Goal: Transaction & Acquisition: Purchase product/service

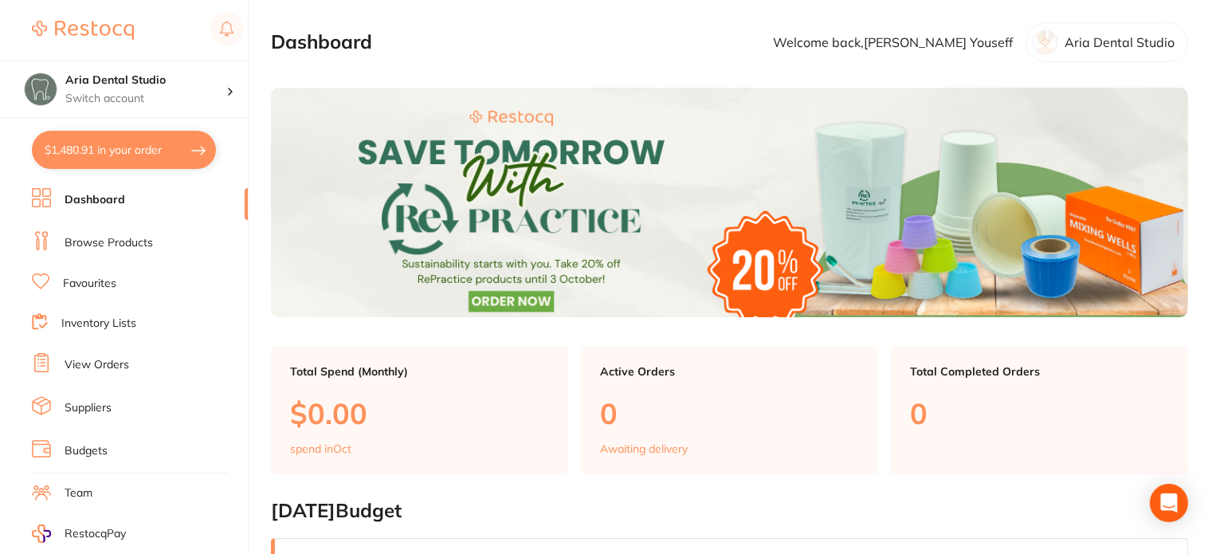
click at [128, 245] on link "Browse Products" at bounding box center [109, 243] width 88 height 16
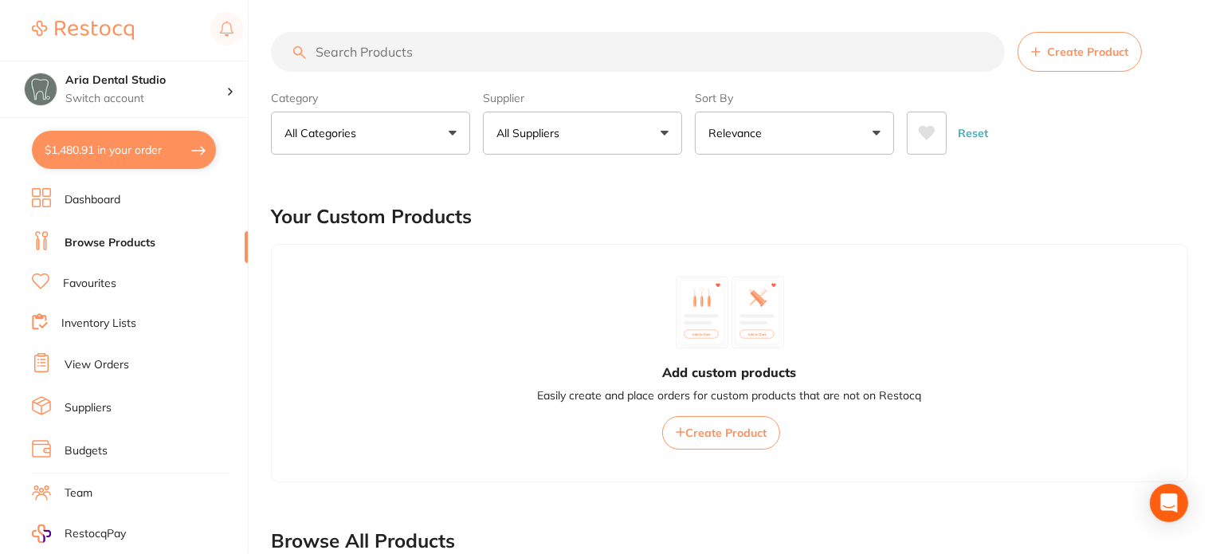
click at [383, 53] on input "search" at bounding box center [638, 52] width 734 height 40
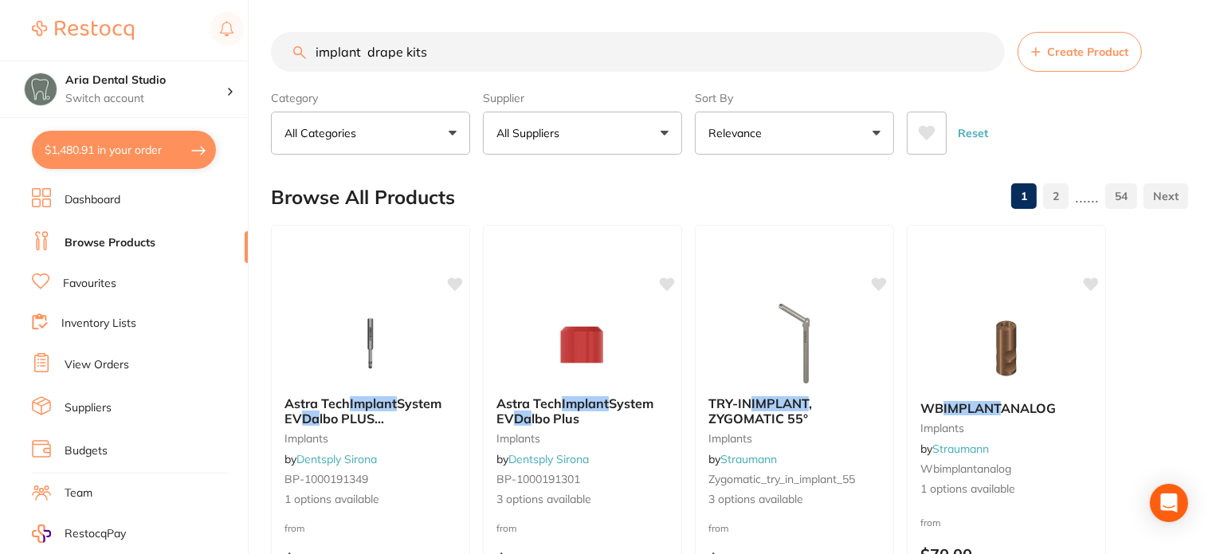
type input "implant drape kits"
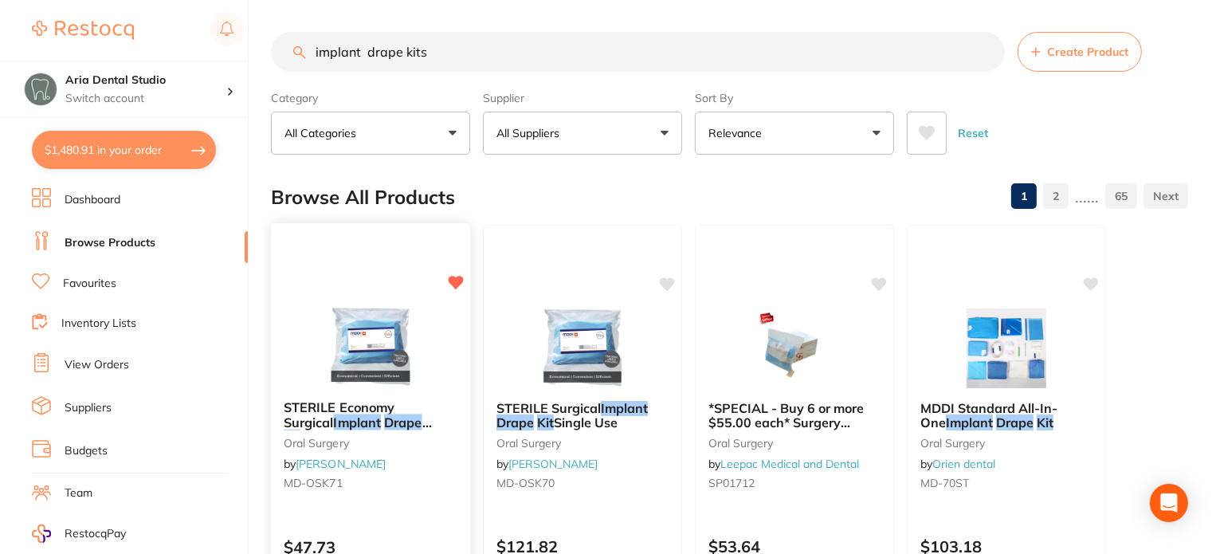
scroll to position [80, 0]
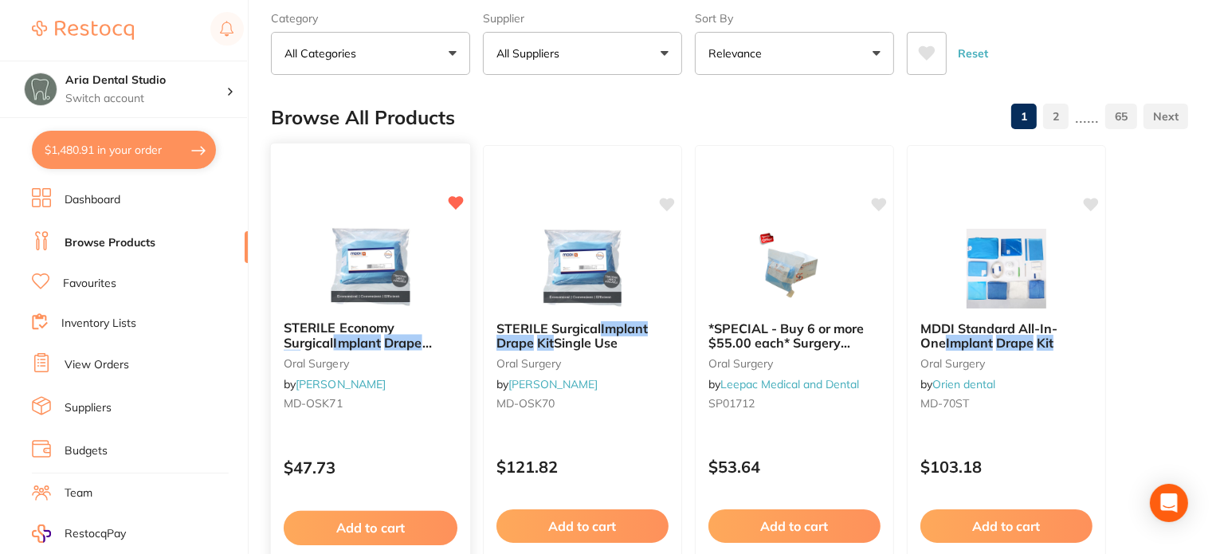
click at [376, 273] on img at bounding box center [370, 267] width 104 height 81
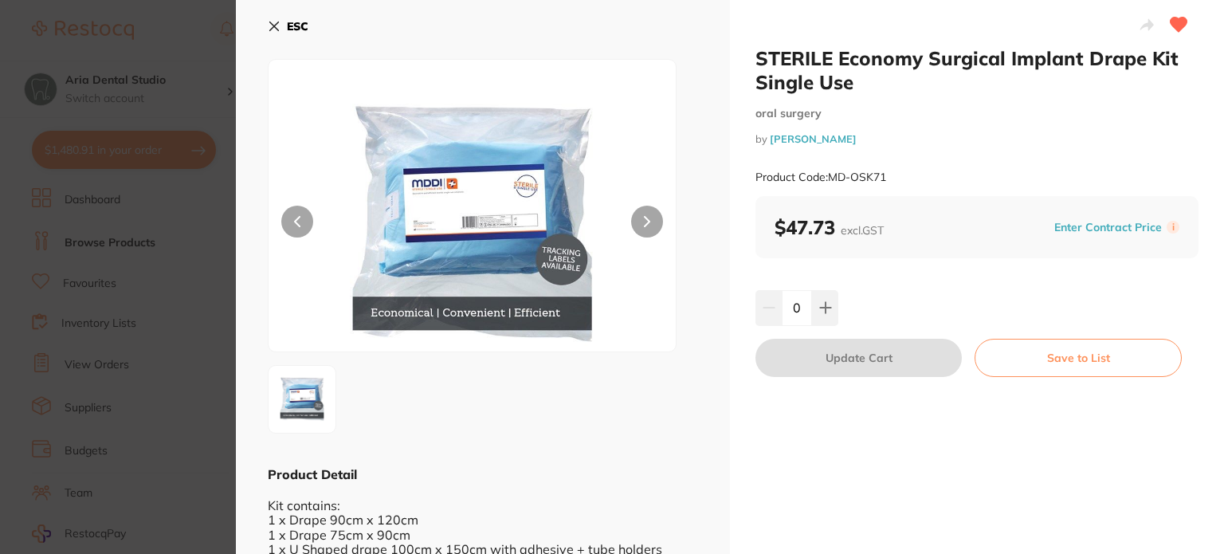
click at [274, 22] on icon at bounding box center [274, 26] width 13 height 13
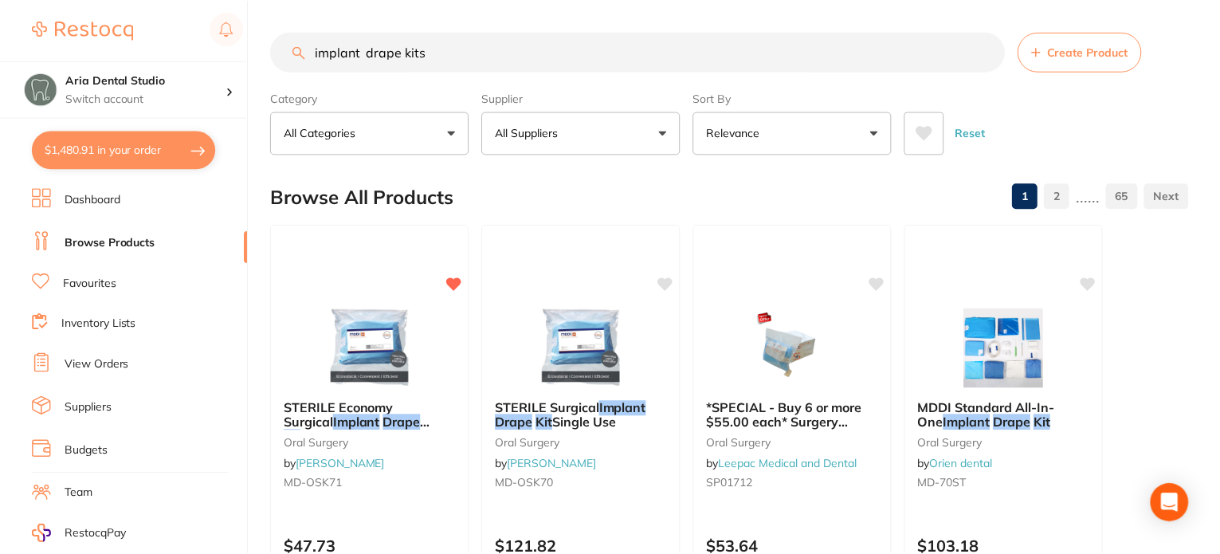
scroll to position [80, 0]
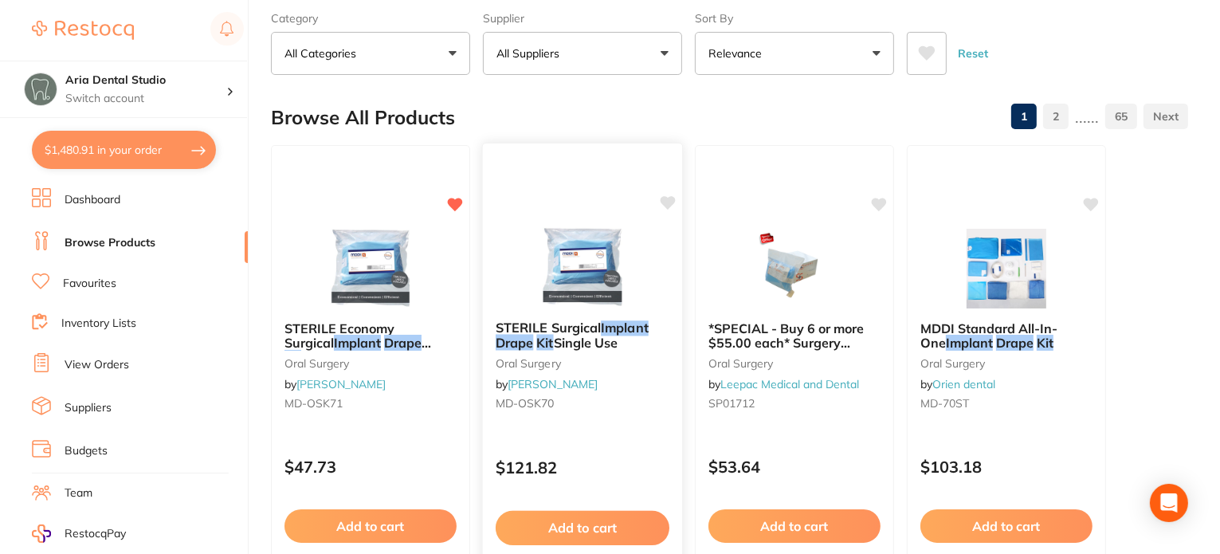
click at [583, 249] on img at bounding box center [582, 267] width 104 height 81
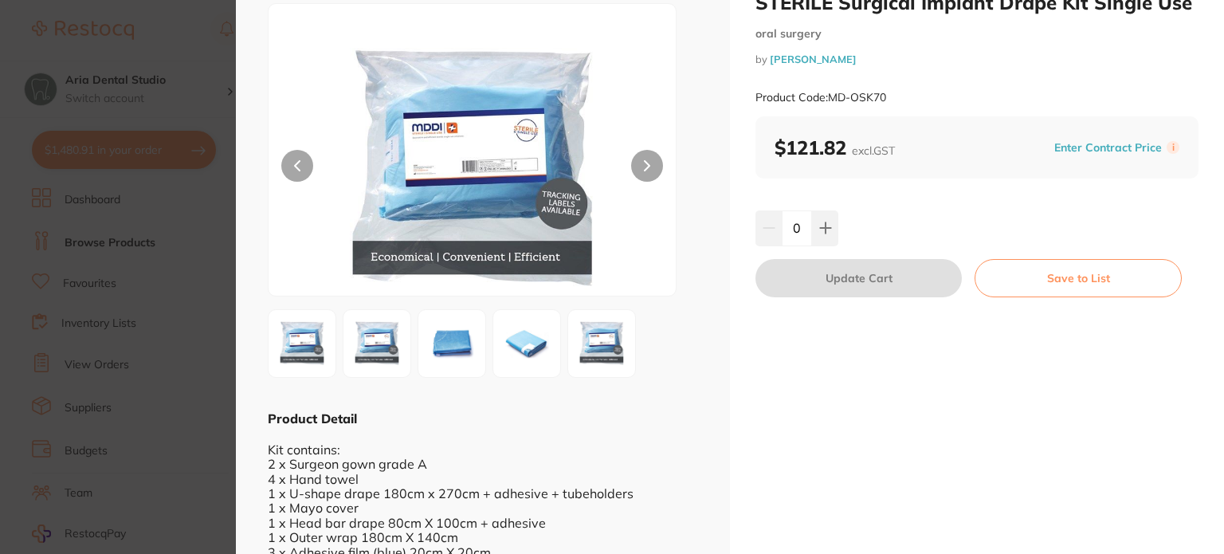
scroll to position [29, 0]
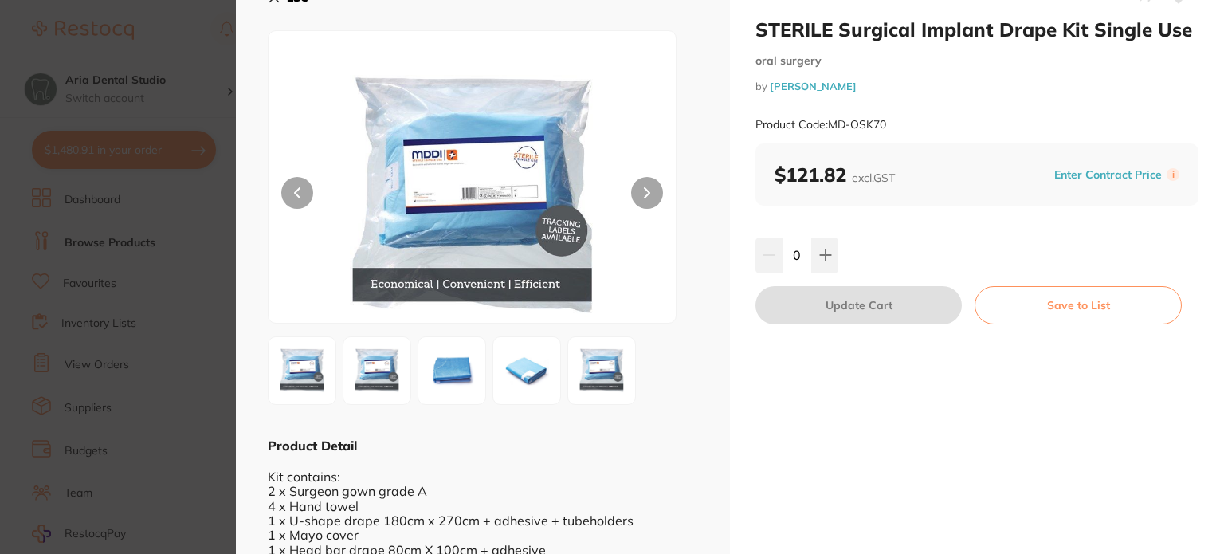
click at [195, 89] on section "STERILE Surgical Implant Drape Kit Single Use [MEDICAL_DATA] by [PERSON_NAME] P…" at bounding box center [612, 277] width 1224 height 554
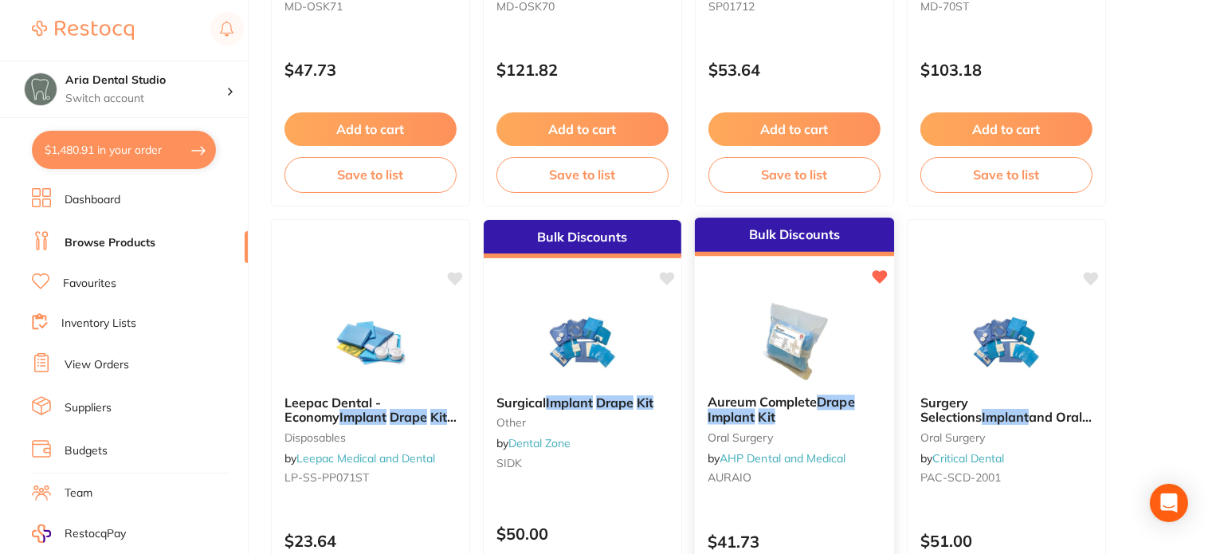
scroll to position [558, 0]
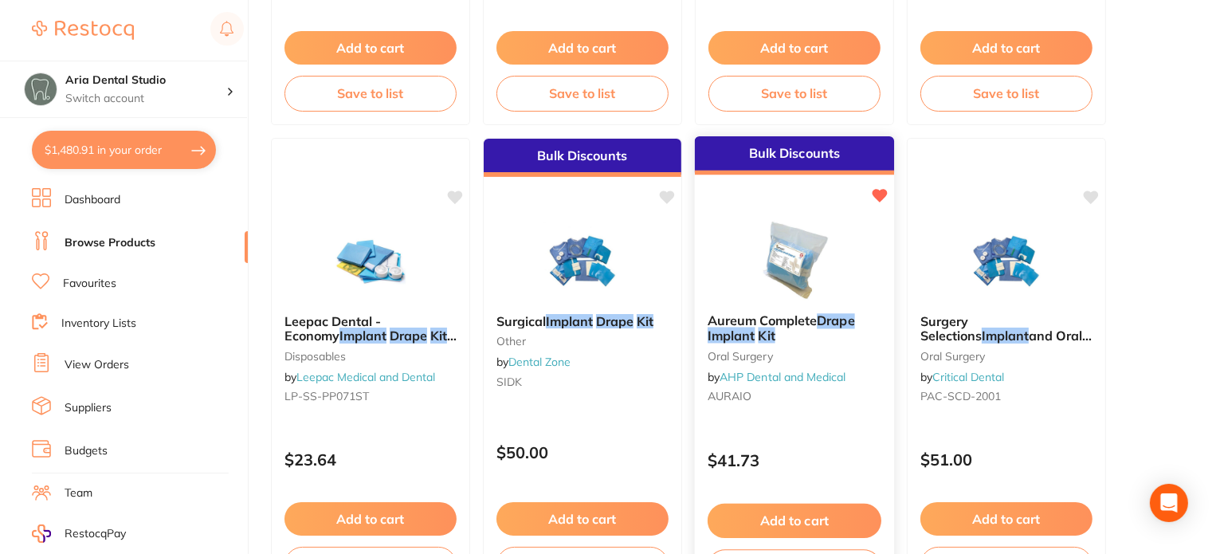
click at [811, 260] on img at bounding box center [794, 260] width 104 height 81
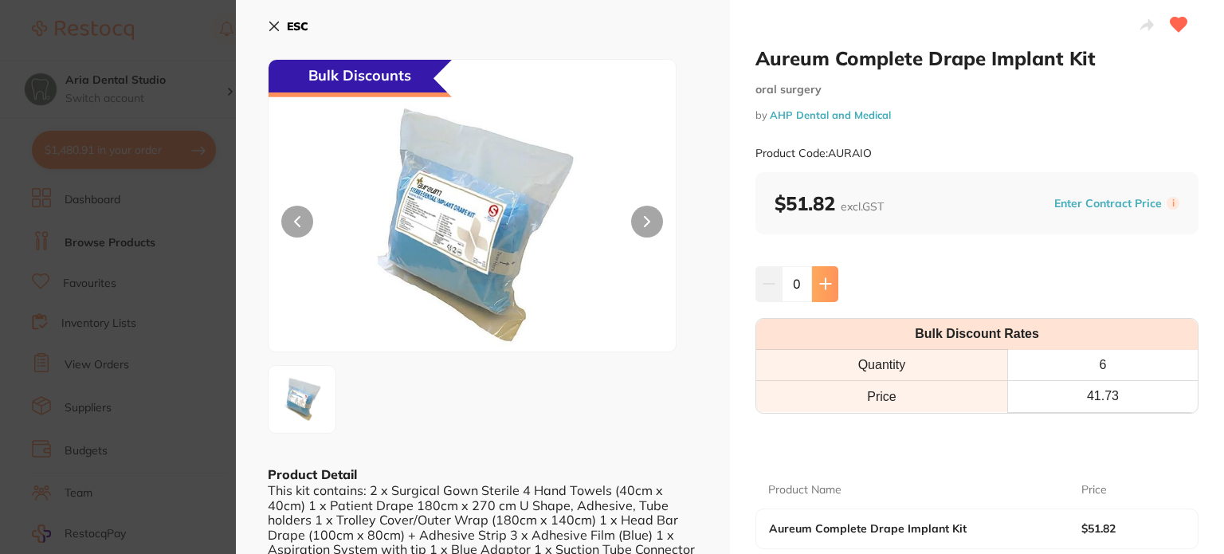
click at [823, 289] on icon at bounding box center [825, 283] width 13 height 13
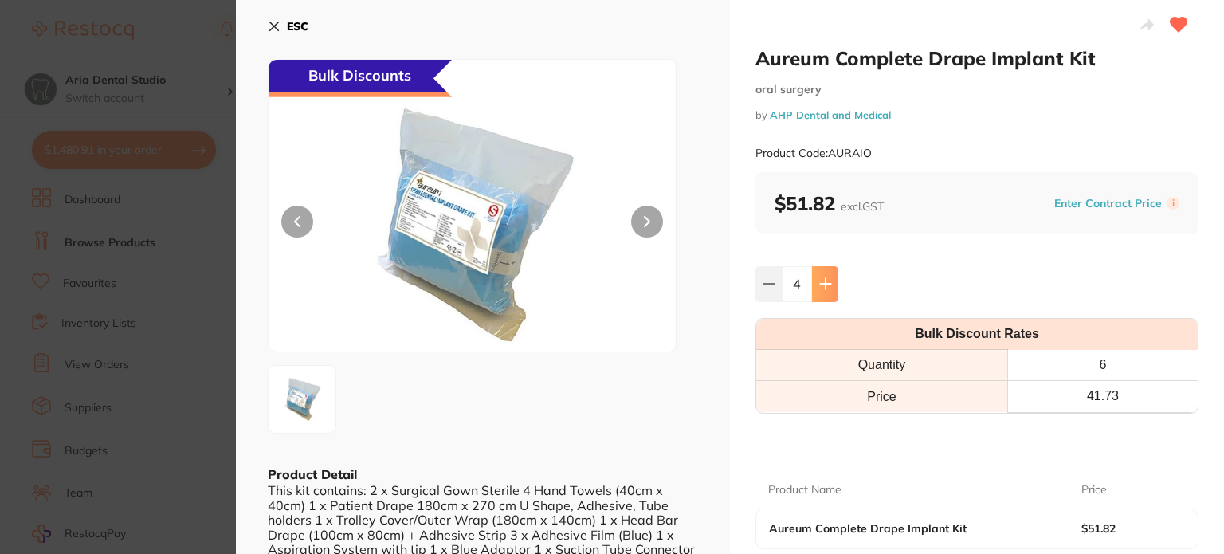
click at [823, 289] on icon at bounding box center [825, 283] width 13 height 13
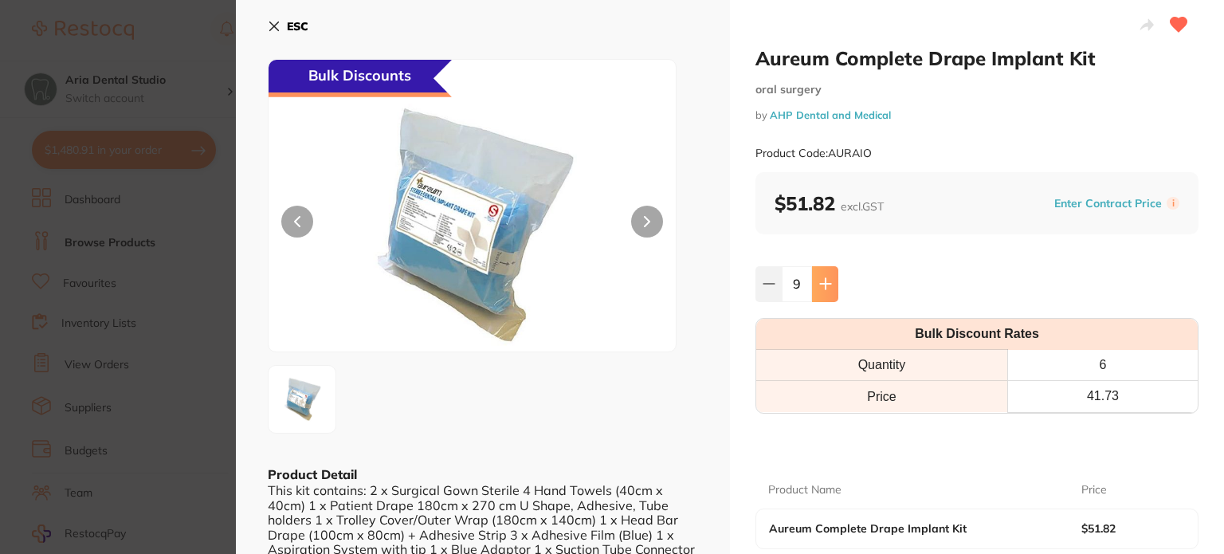
click at [823, 289] on icon at bounding box center [825, 283] width 13 height 13
click at [778, 289] on button at bounding box center [769, 283] width 26 height 35
type input "12"
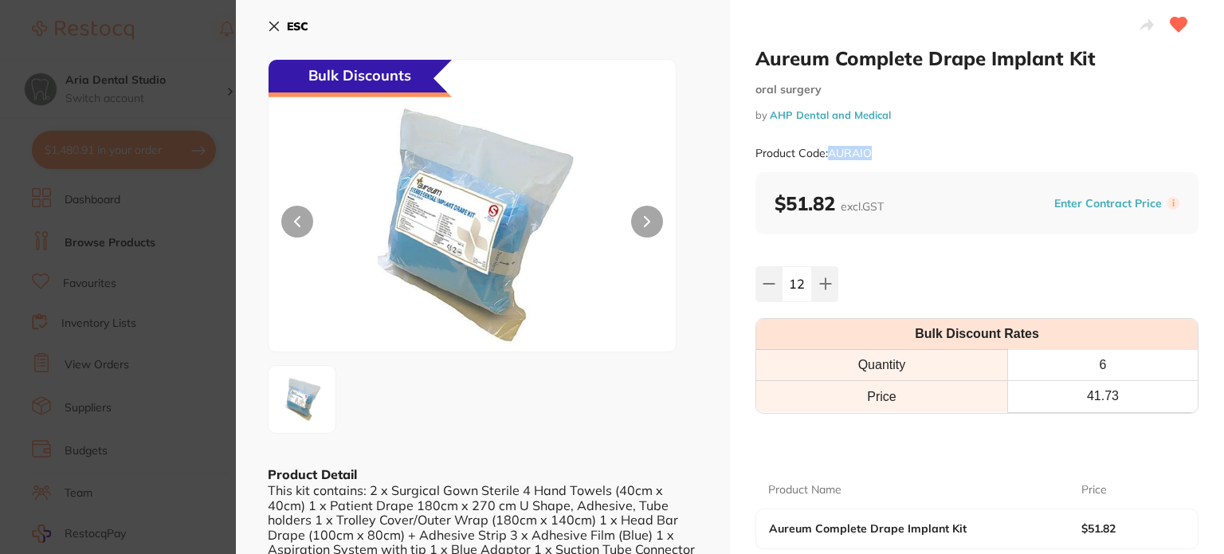
drag, startPoint x: 830, startPoint y: 155, endPoint x: 878, endPoint y: 154, distance: 47.9
click at [878, 154] on div "Product Code: AURAIO" at bounding box center [977, 153] width 443 height 39
copy small "AURAIO"
click at [269, 20] on icon at bounding box center [274, 26] width 13 height 13
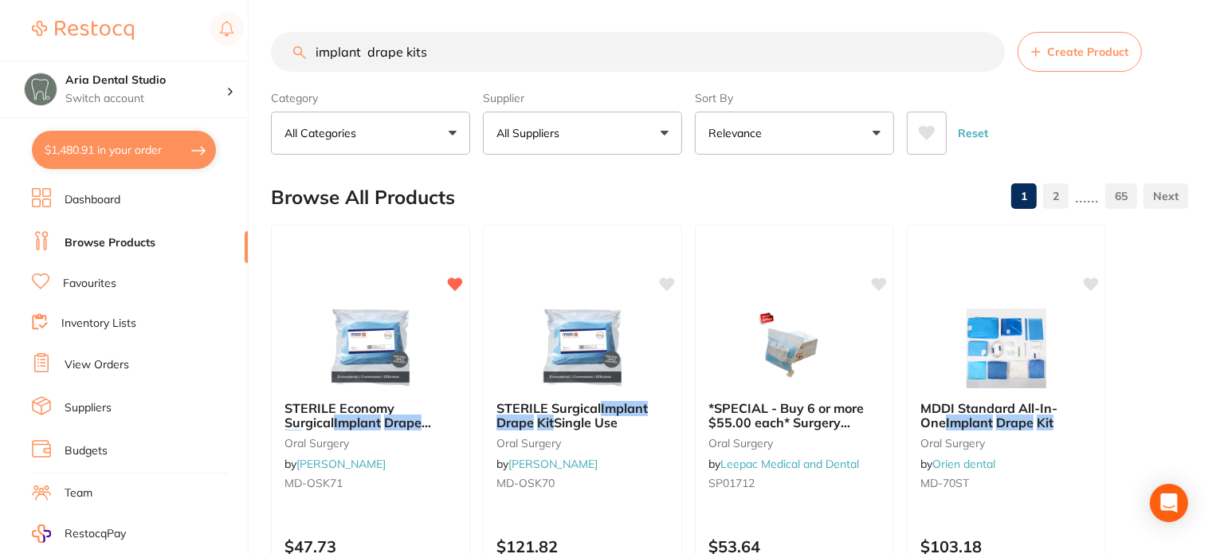
drag, startPoint x: 454, startPoint y: 51, endPoint x: 311, endPoint y: 41, distance: 143.0
click at [311, 41] on input "implant drape kits" at bounding box center [638, 52] width 734 height 40
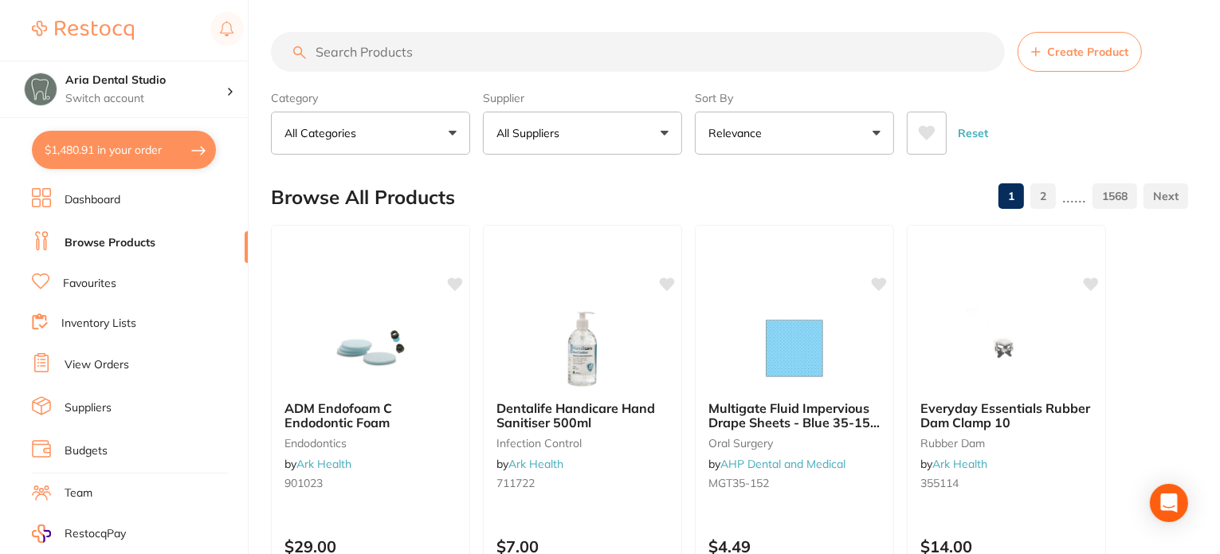
click at [398, 54] on input "search" at bounding box center [638, 52] width 734 height 40
type input "sterile gloves"
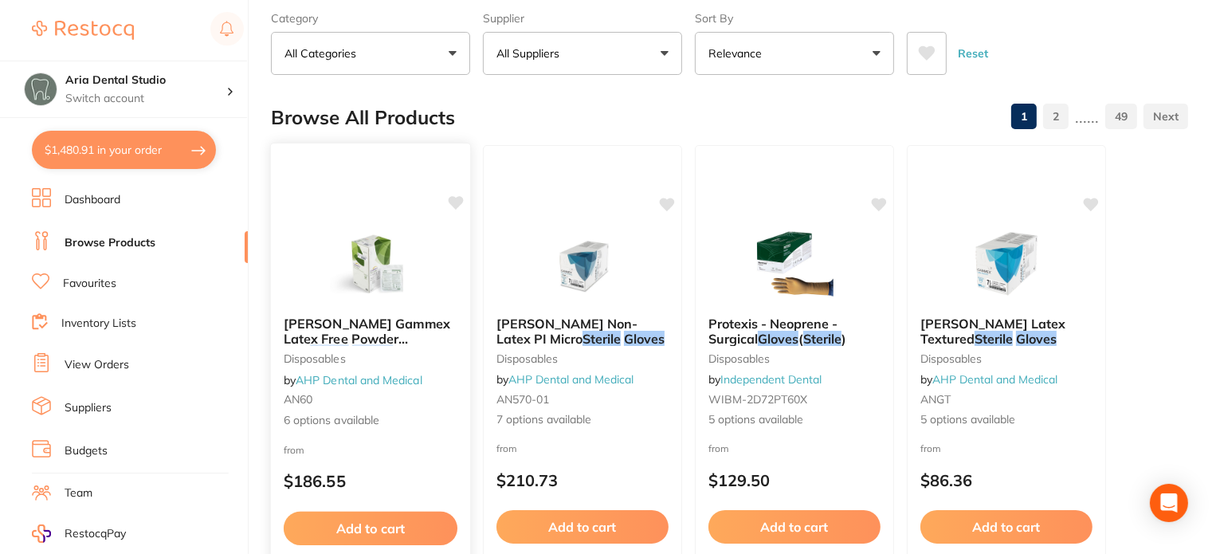
scroll to position [159, 0]
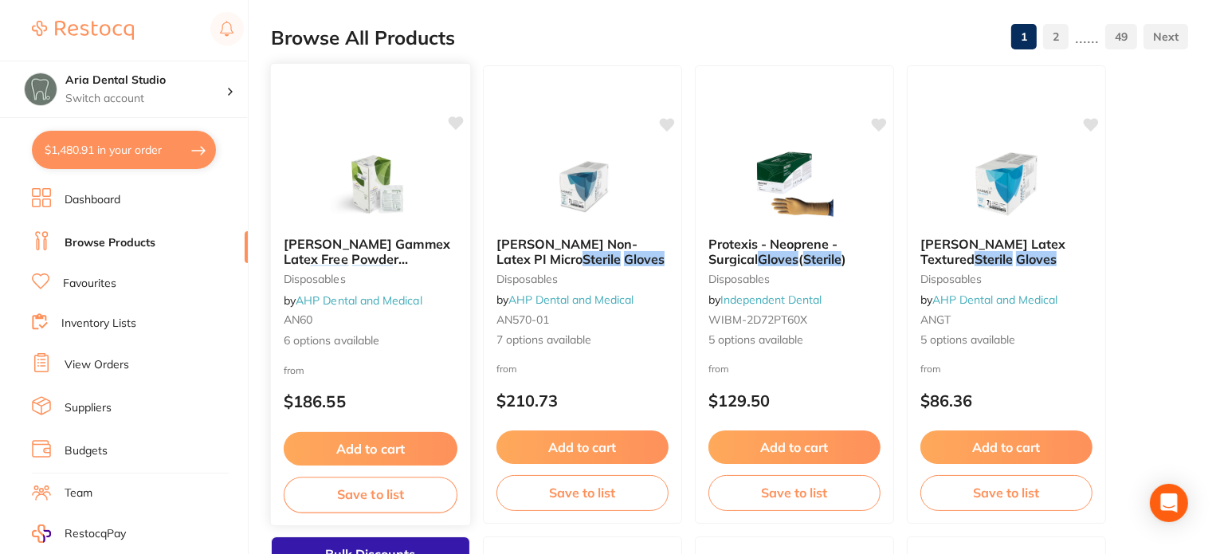
click at [379, 191] on img at bounding box center [370, 183] width 104 height 81
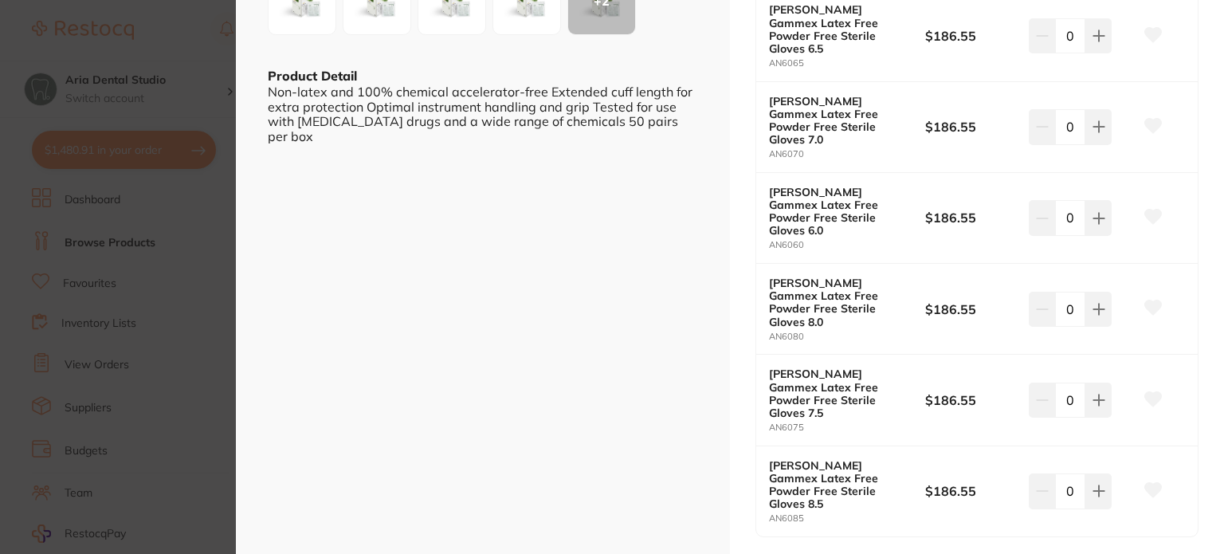
scroll to position [319, 0]
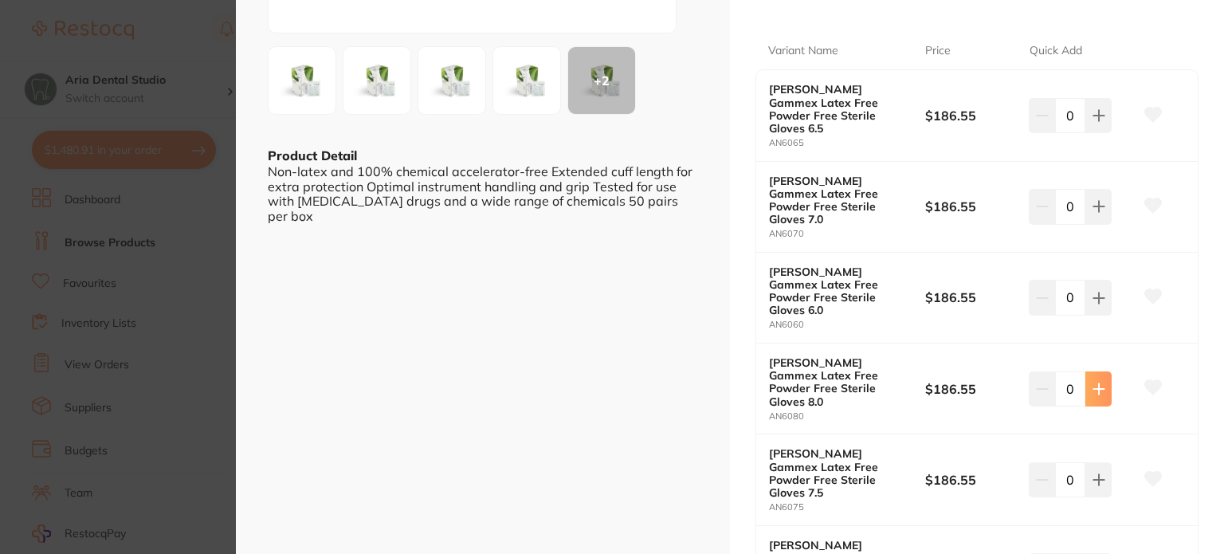
click at [1099, 371] on button at bounding box center [1099, 388] width 26 height 35
type input "1"
click at [1093, 292] on icon at bounding box center [1099, 298] width 13 height 13
type input "1"
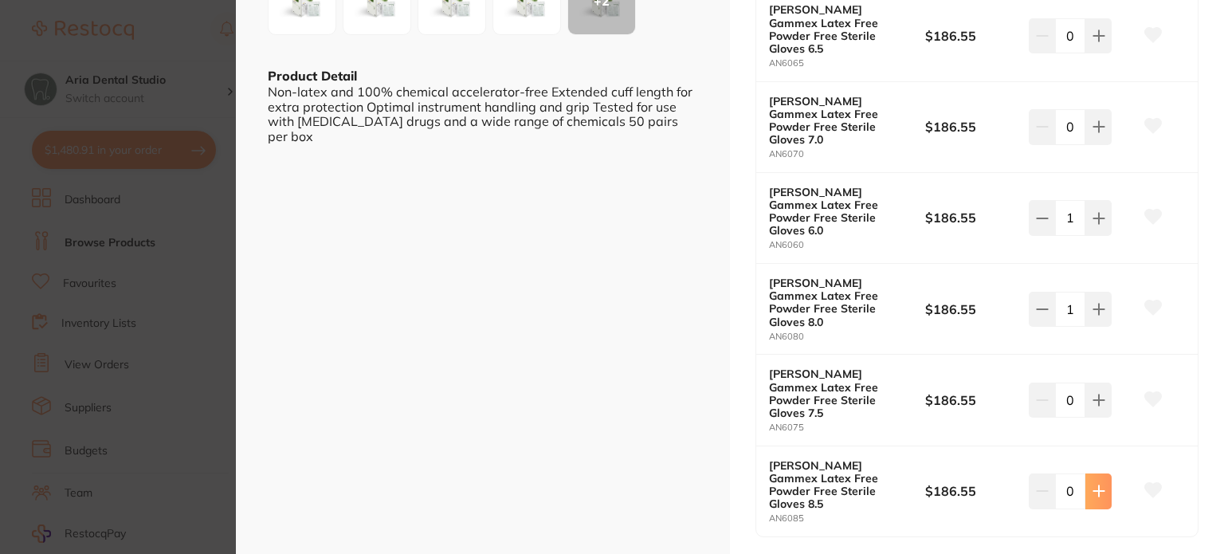
click at [1101, 485] on icon at bounding box center [1099, 491] width 13 height 13
type input "1"
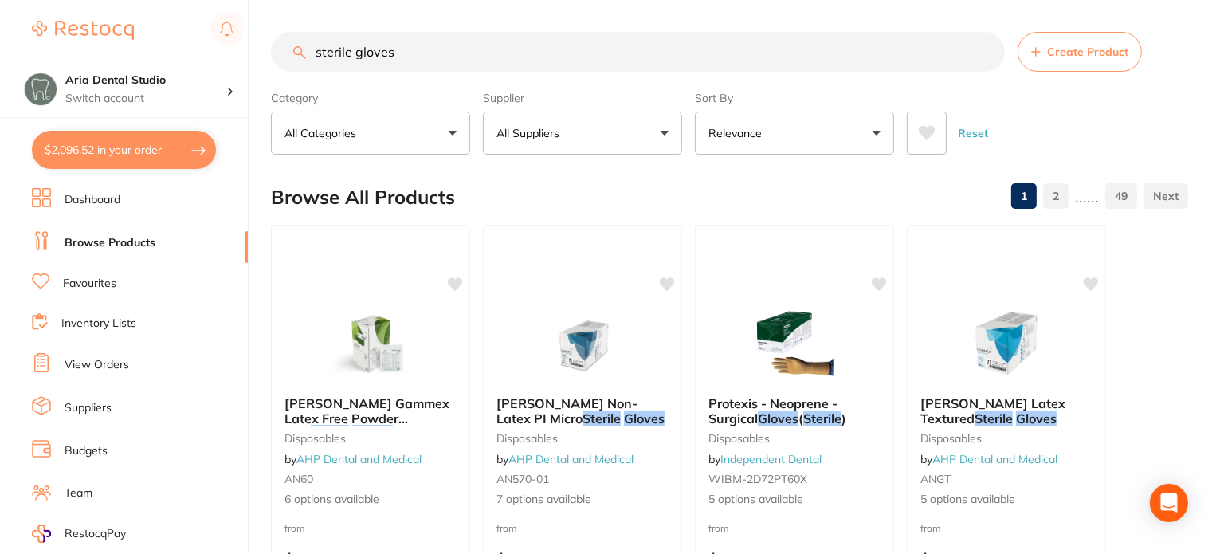
click at [415, 52] on input "sterile gloves" at bounding box center [638, 52] width 734 height 40
drag, startPoint x: 415, startPoint y: 52, endPoint x: 210, endPoint y: 33, distance: 204.9
click at [210, 33] on div "$2,096.52 Aria Dental Studio Switch account Aria Dental Studio $2,096.52 in you…" at bounding box center [610, 277] width 1220 height 554
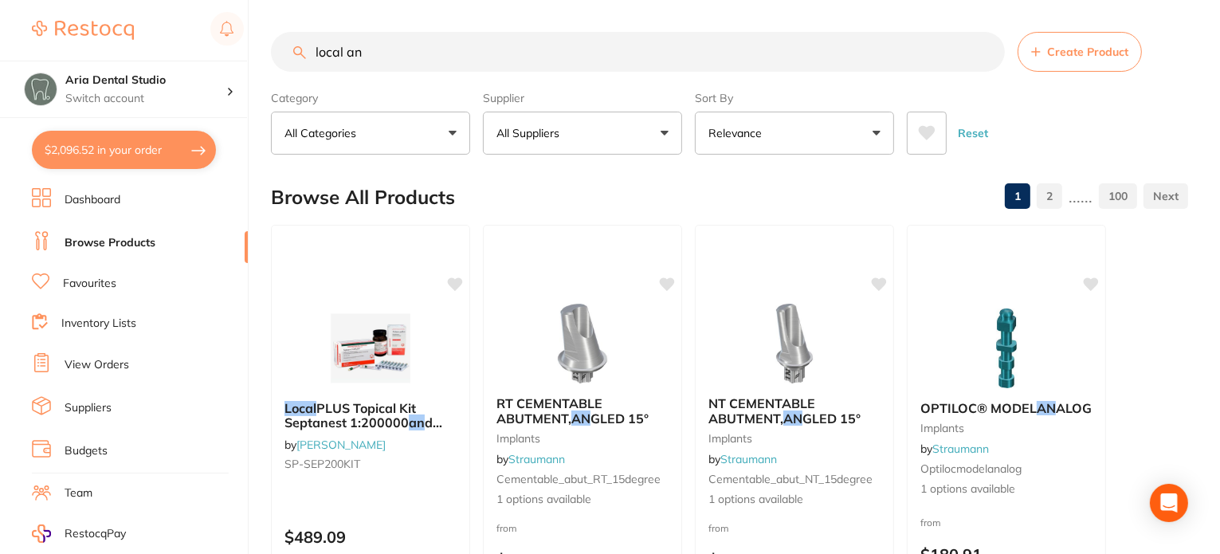
drag, startPoint x: 386, startPoint y: 50, endPoint x: 132, endPoint y: 33, distance: 254.9
click at [135, 33] on div "$2,096.52 Aria Dental Studio Switch account Aria Dental Studio $2,096.52 in you…" at bounding box center [610, 277] width 1220 height 554
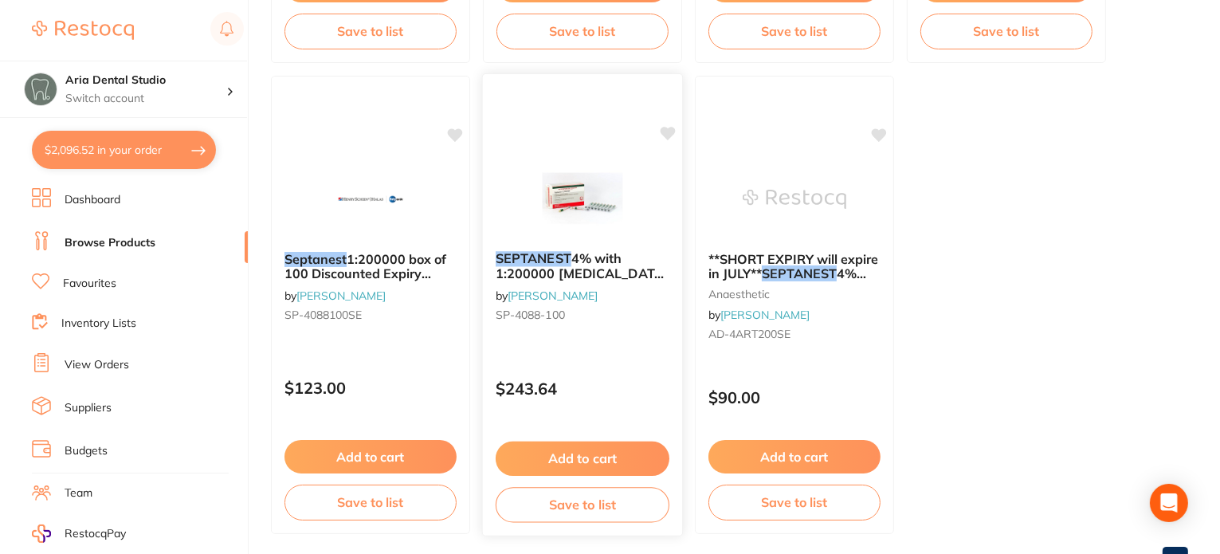
scroll to position [603, 0]
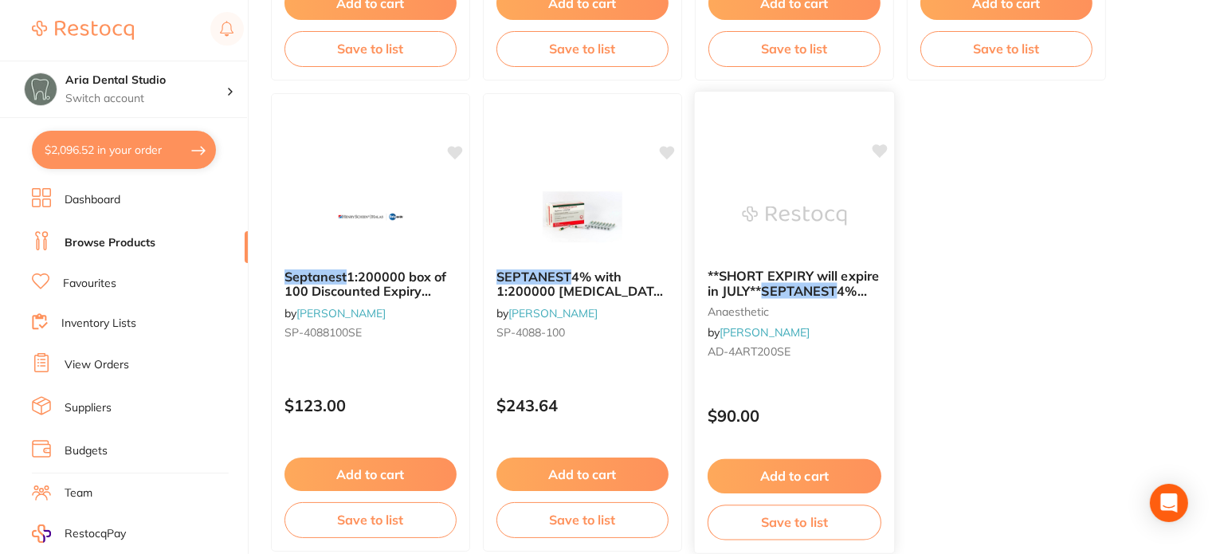
click at [814, 222] on img at bounding box center [794, 215] width 104 height 81
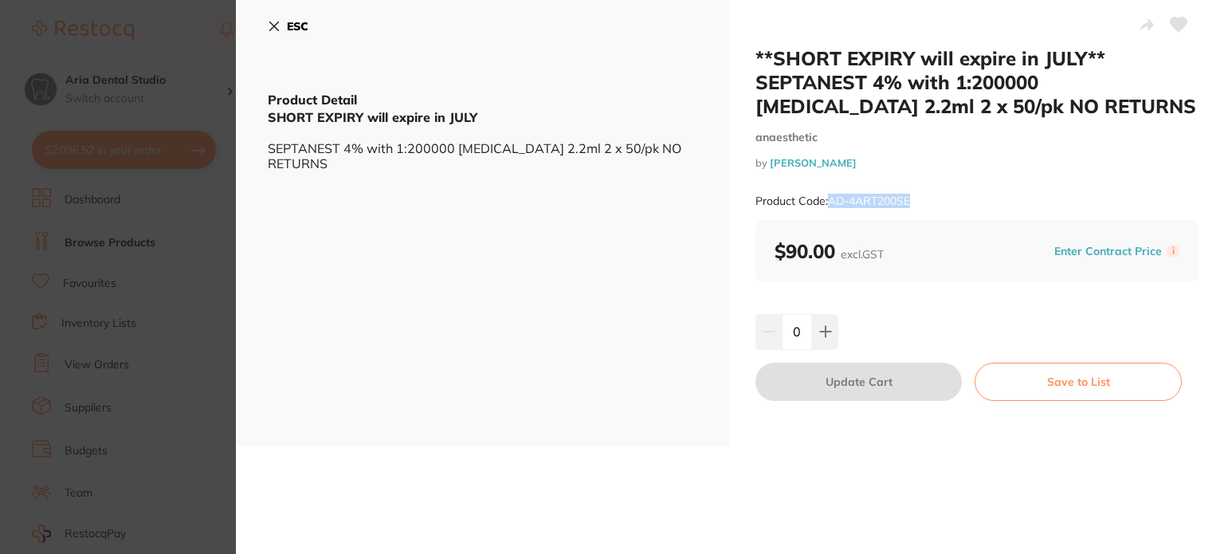
drag, startPoint x: 827, startPoint y: 200, endPoint x: 1061, endPoint y: 200, distance: 234.4
click at [1061, 200] on div "Product Code: AD-4ART200SE" at bounding box center [977, 201] width 443 height 39
copy small "AD-4ART200SE"
click at [276, 31] on icon at bounding box center [274, 26] width 13 height 13
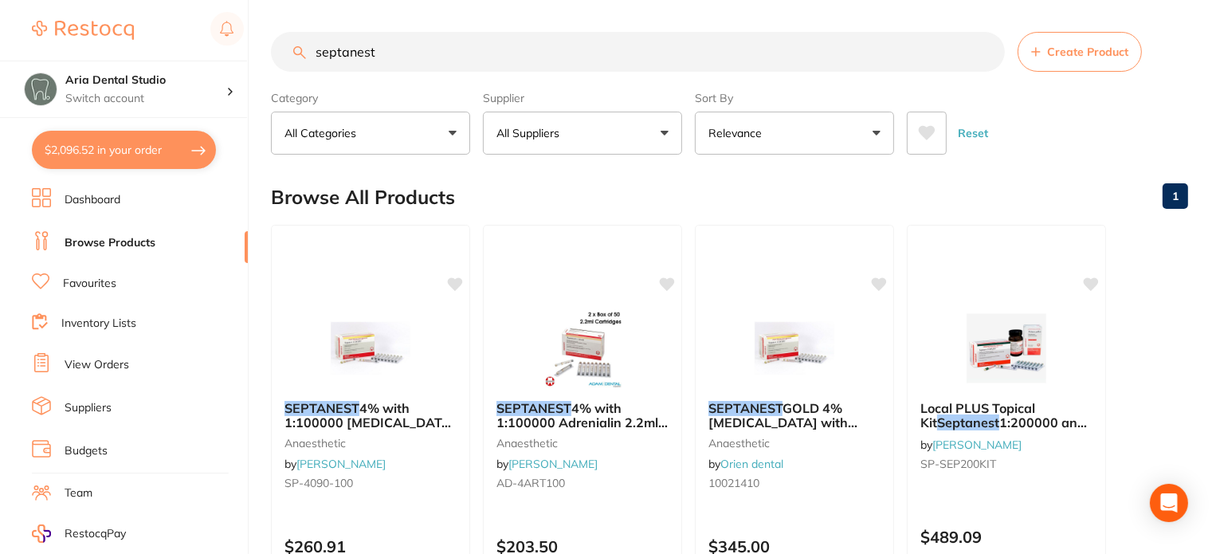
drag, startPoint x: 425, startPoint y: 54, endPoint x: 246, endPoint y: 54, distance: 179.4
click at [246, 54] on div "$2,096.52 Aria Dental Studio Switch account Aria Dental Studio $2,096.52 in you…" at bounding box center [610, 277] width 1220 height 554
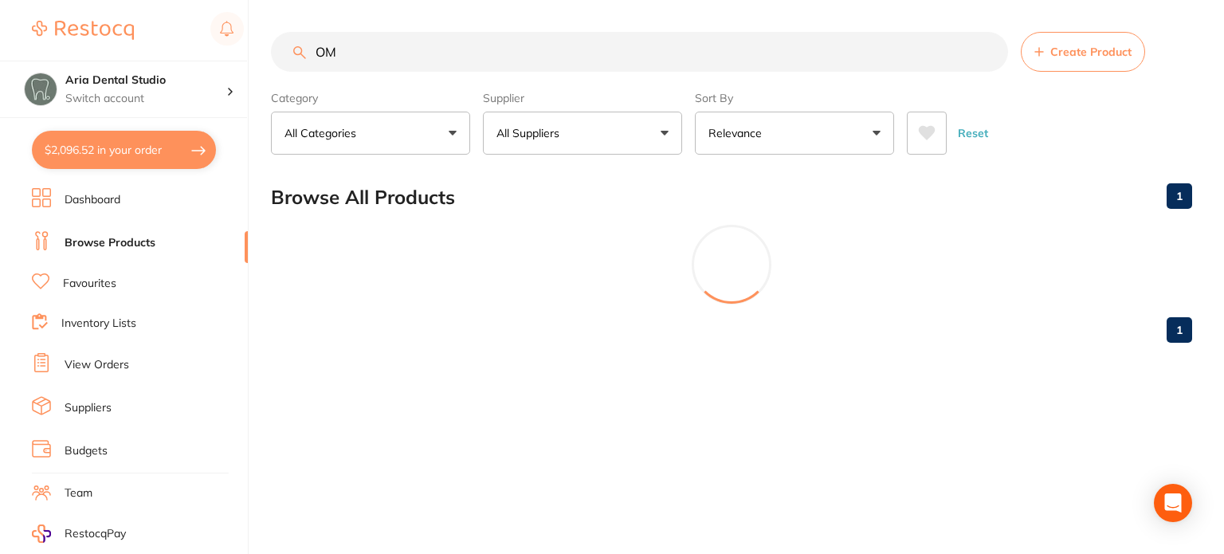
type input "O"
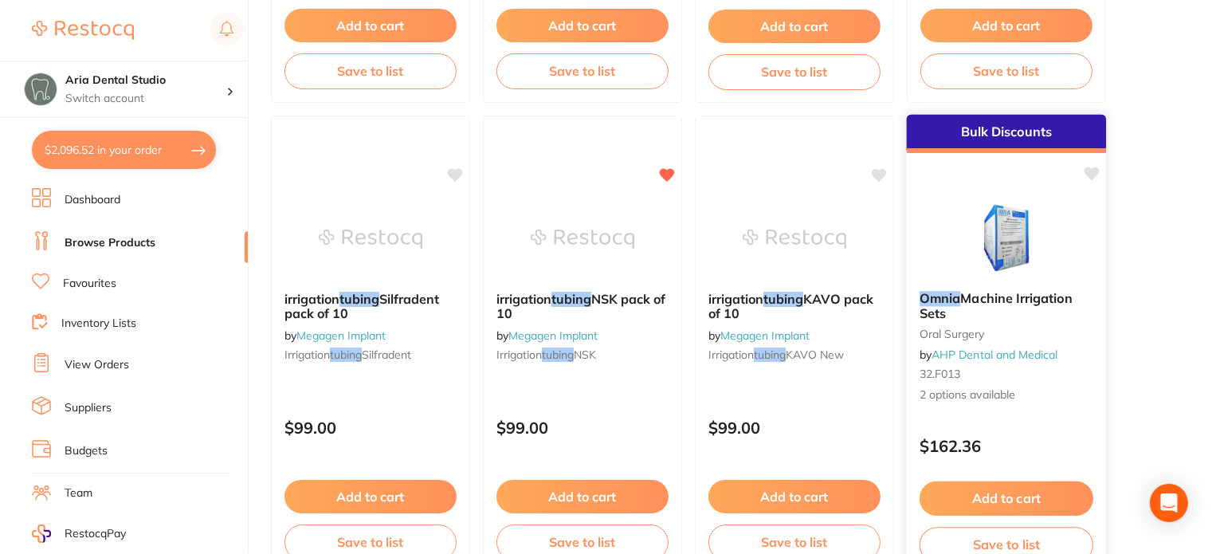
scroll to position [3906, 0]
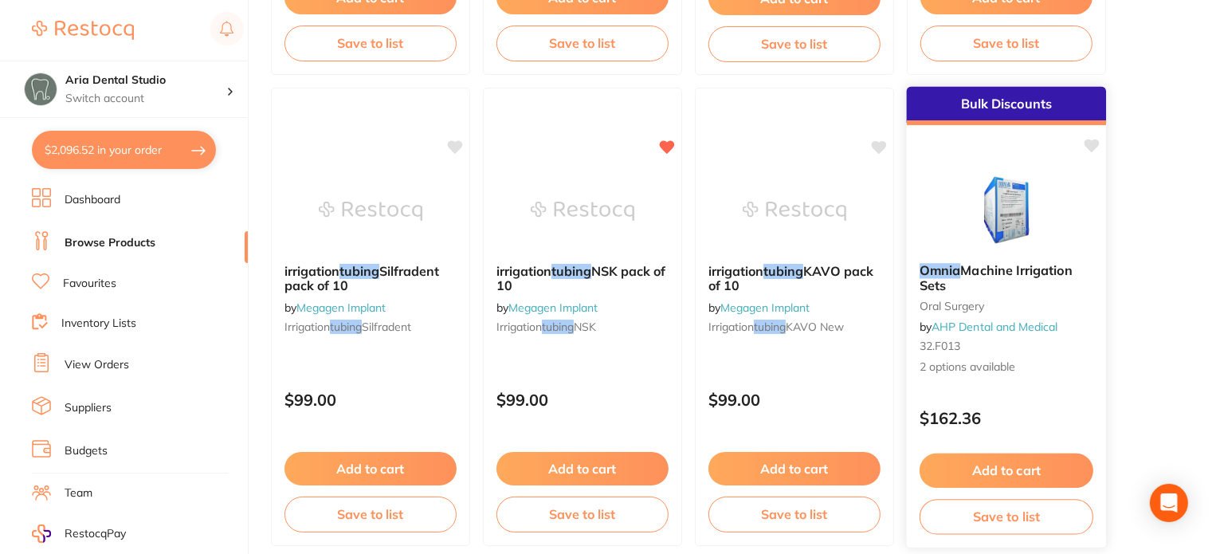
click at [1017, 214] on img at bounding box center [1006, 210] width 104 height 81
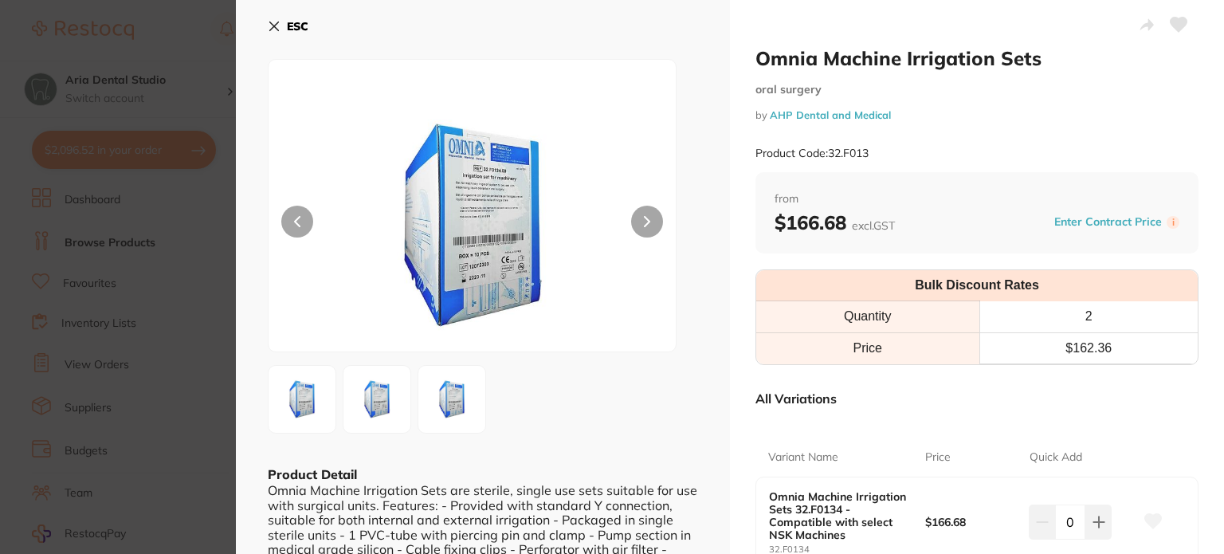
click at [665, 219] on div at bounding box center [472, 205] width 409 height 293
click at [647, 219] on icon at bounding box center [647, 221] width 6 height 11
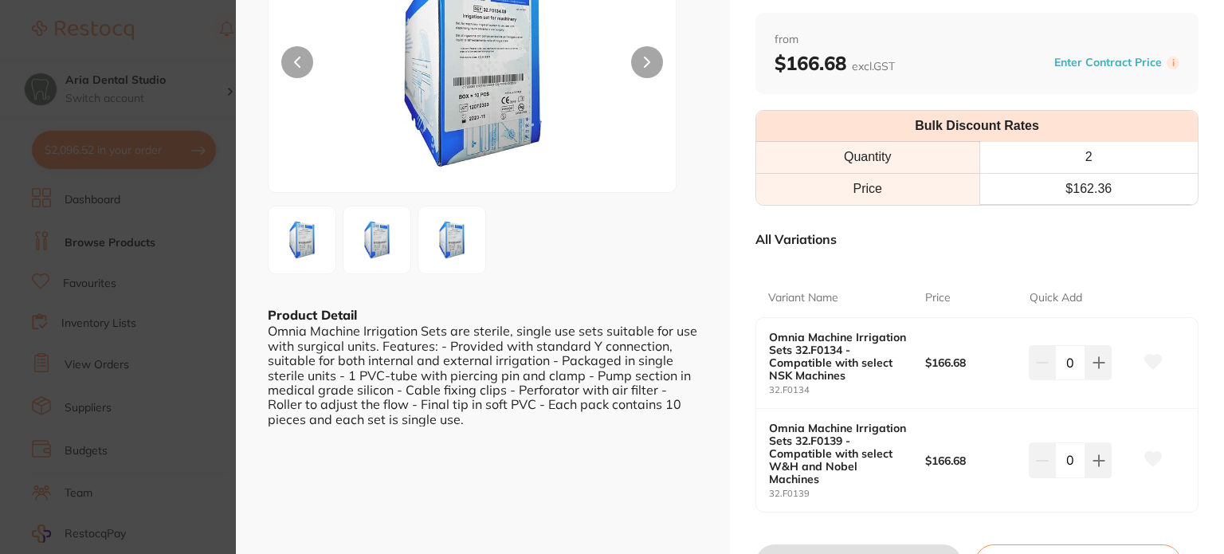
click at [656, 66] on div at bounding box center [472, 46] width 409 height 293
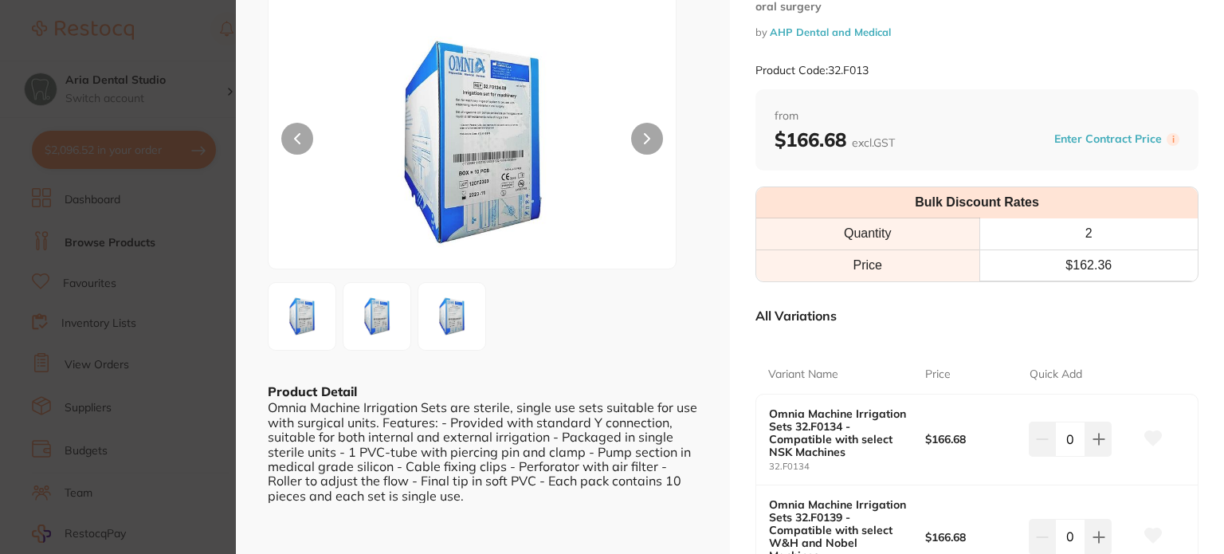
scroll to position [0, 0]
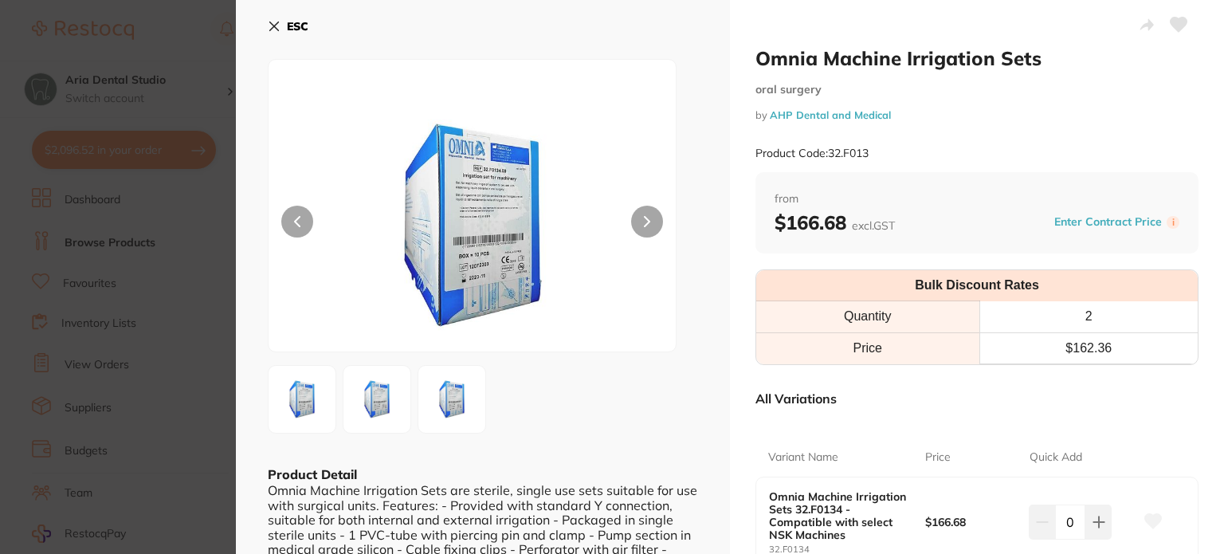
click at [644, 220] on icon at bounding box center [647, 221] width 6 height 11
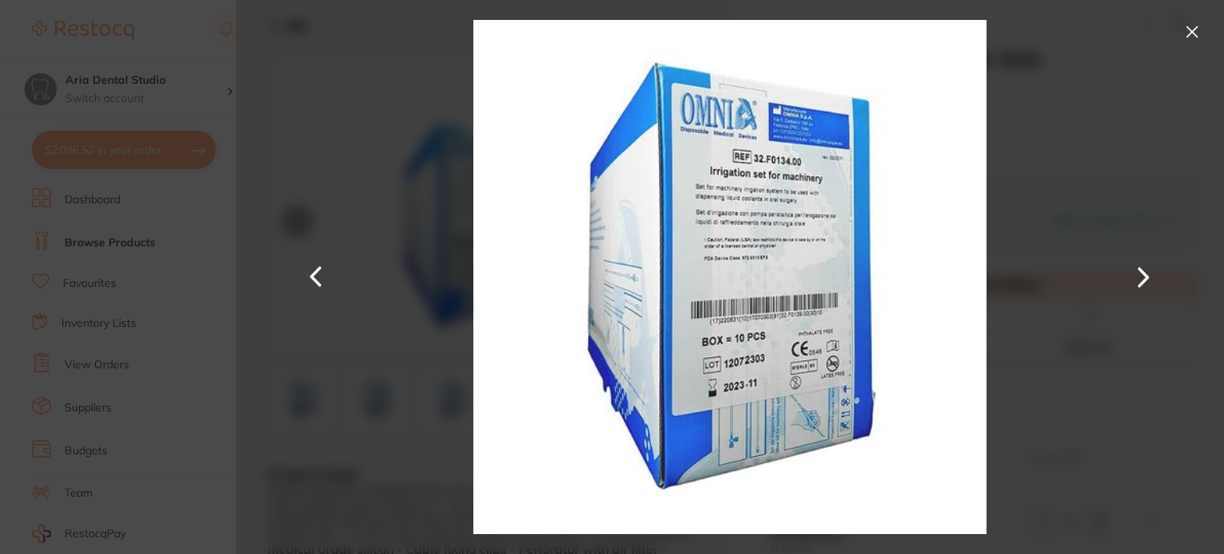
scroll to position [80, 0]
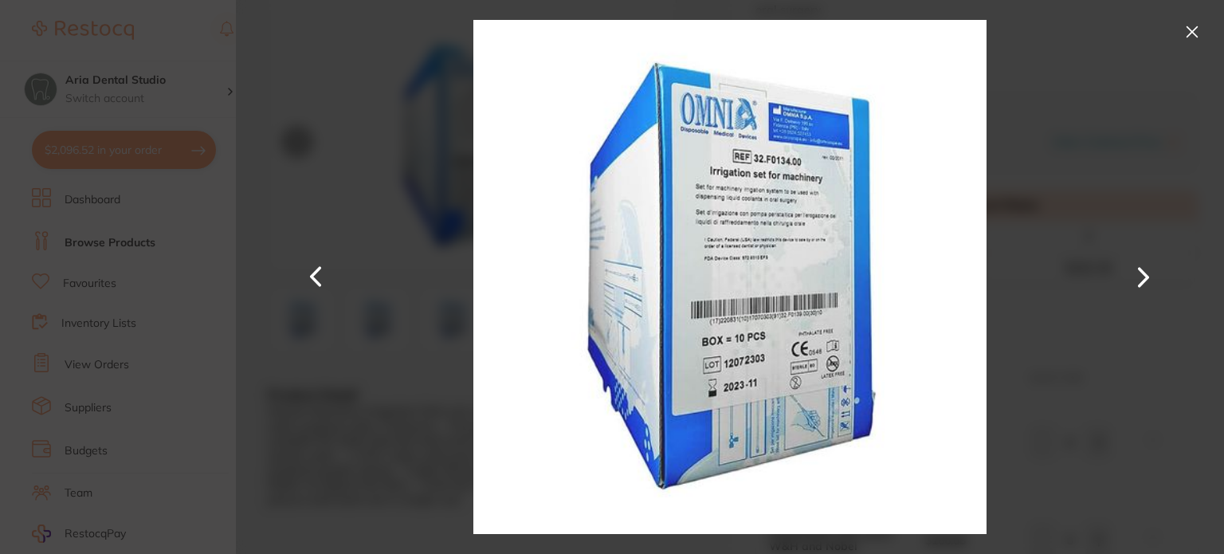
click at [1145, 287] on button at bounding box center [1144, 277] width 38 height 277
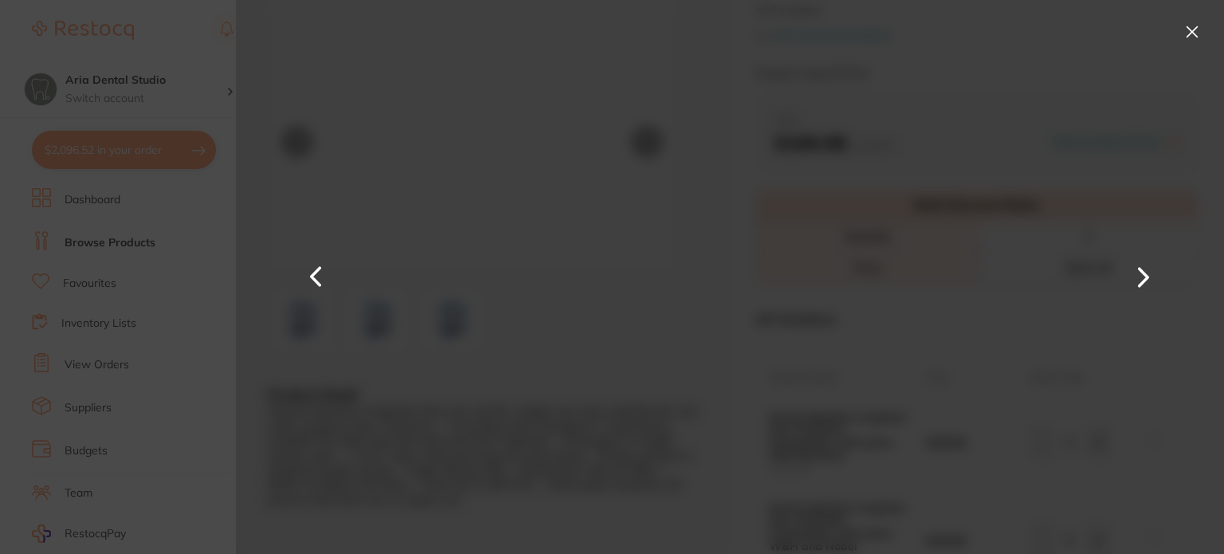
click at [1146, 285] on button at bounding box center [1144, 277] width 38 height 277
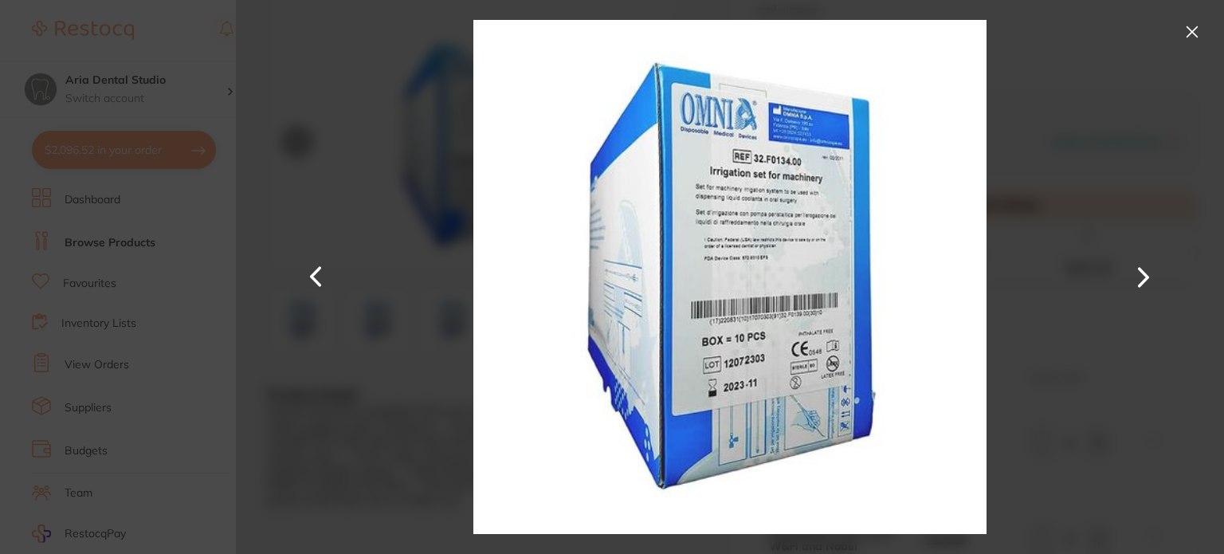
click at [1196, 26] on button at bounding box center [1193, 32] width 26 height 26
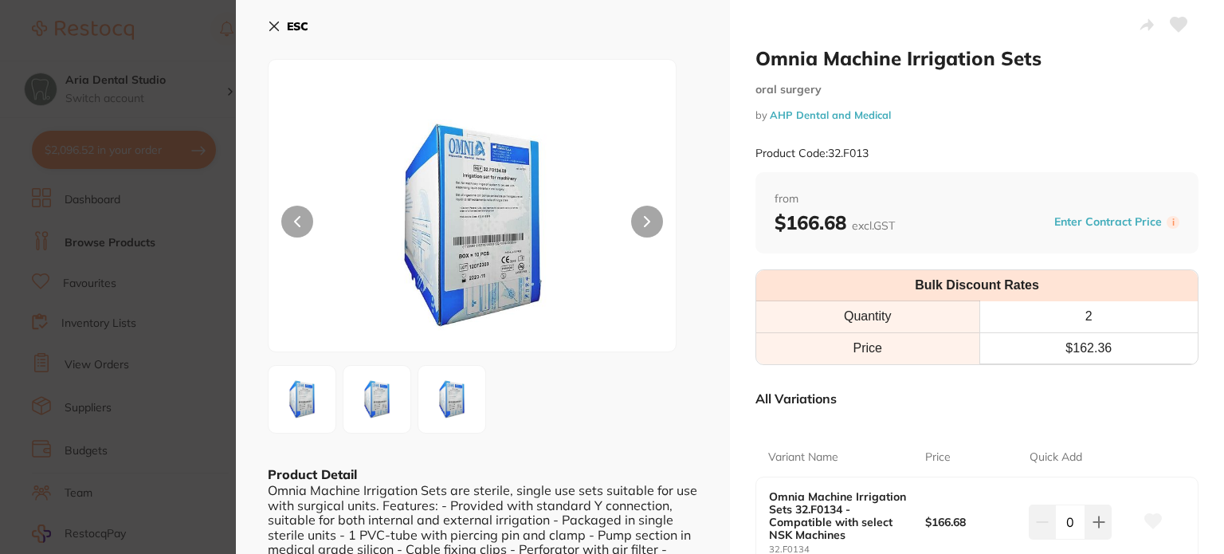
scroll to position [36, 0]
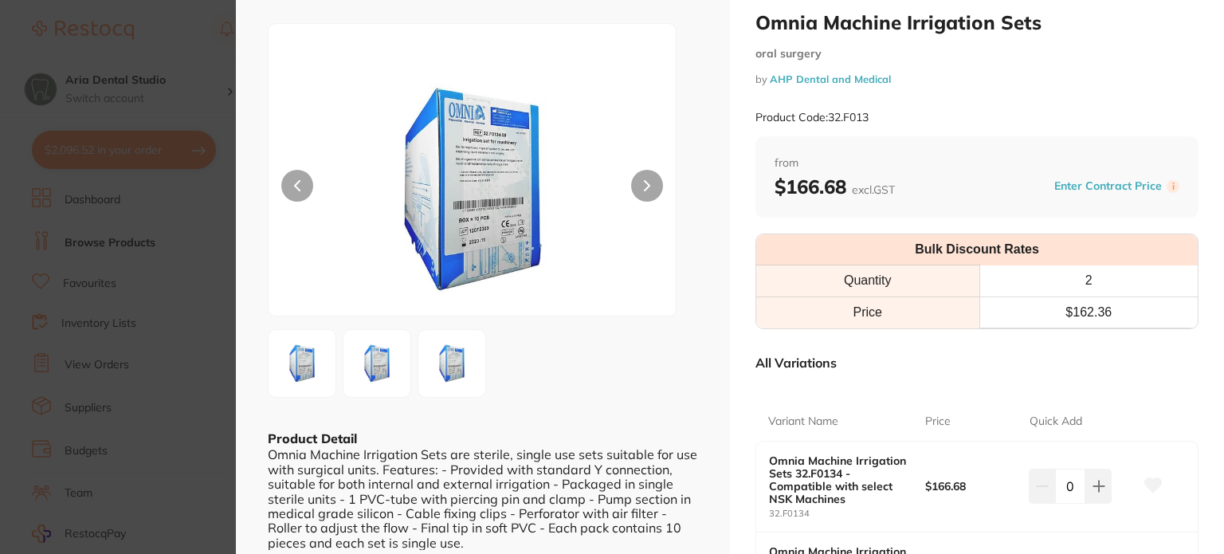
click at [815, 515] on small "32.F0134" at bounding box center [847, 514] width 156 height 10
drag, startPoint x: 809, startPoint y: 509, endPoint x: 754, endPoint y: 509, distance: 55.0
click at [756, 509] on div "Omnia Machine Irrigation Sets 32.F0134 - Compatible with select NSK Machines 32…" at bounding box center [977, 487] width 442 height 91
copy small "32.F0134"
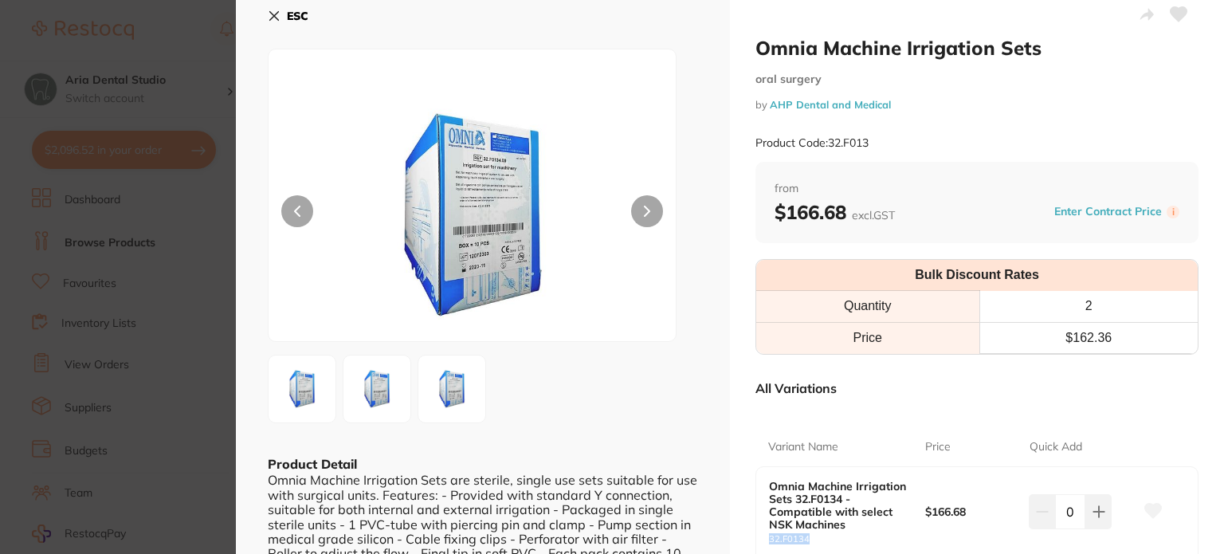
scroll to position [0, 0]
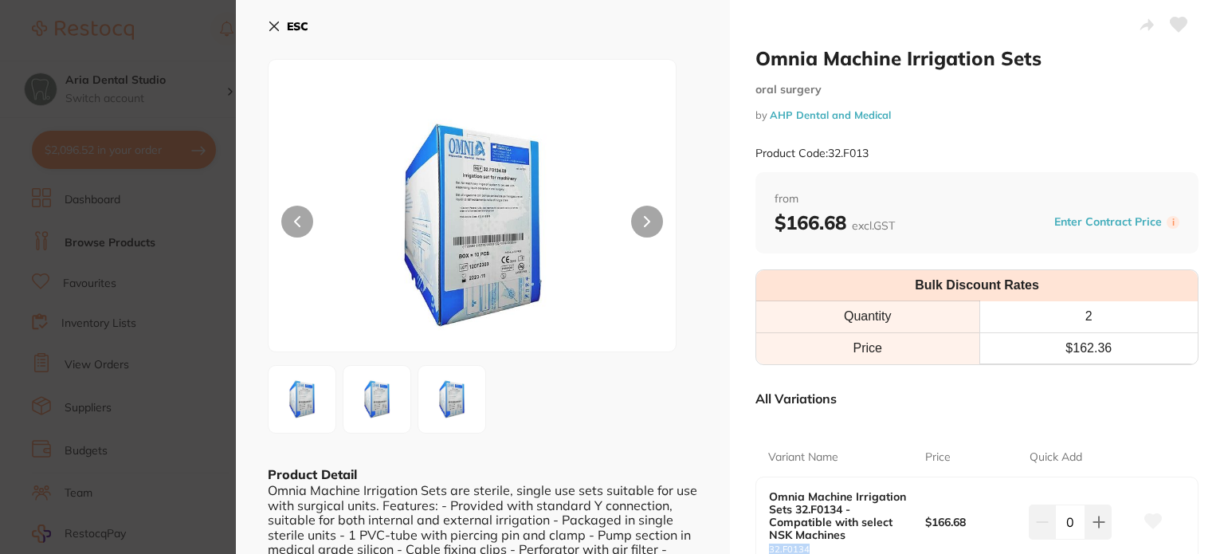
click at [275, 20] on icon at bounding box center [274, 26] width 13 height 13
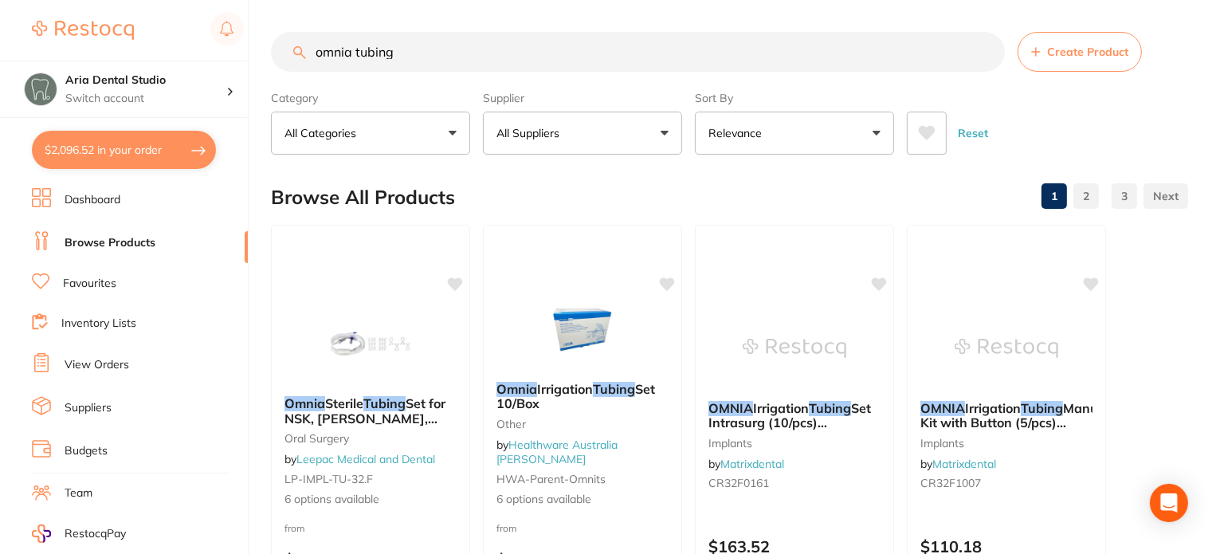
click at [399, 41] on input "omnia tubing" at bounding box center [638, 52] width 734 height 40
drag, startPoint x: 418, startPoint y: 57, endPoint x: 171, endPoint y: 28, distance: 249.6
click at [171, 28] on div "$2,096.52 Aria Dental Studio Switch account Aria Dental Studio $2,096.52 in you…" at bounding box center [610, 277] width 1220 height 554
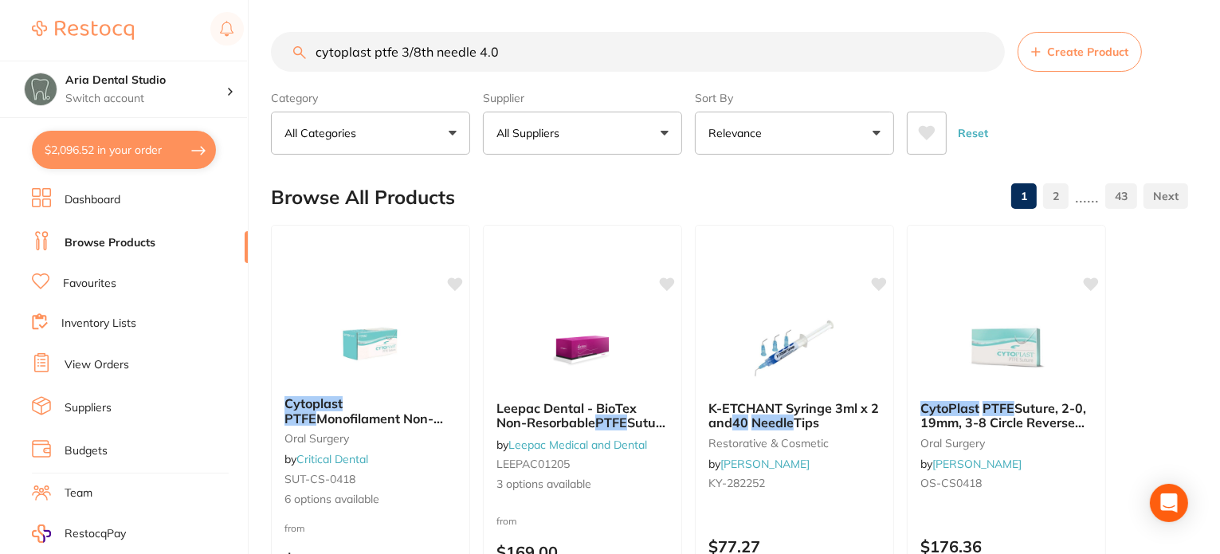
scroll to position [239, 0]
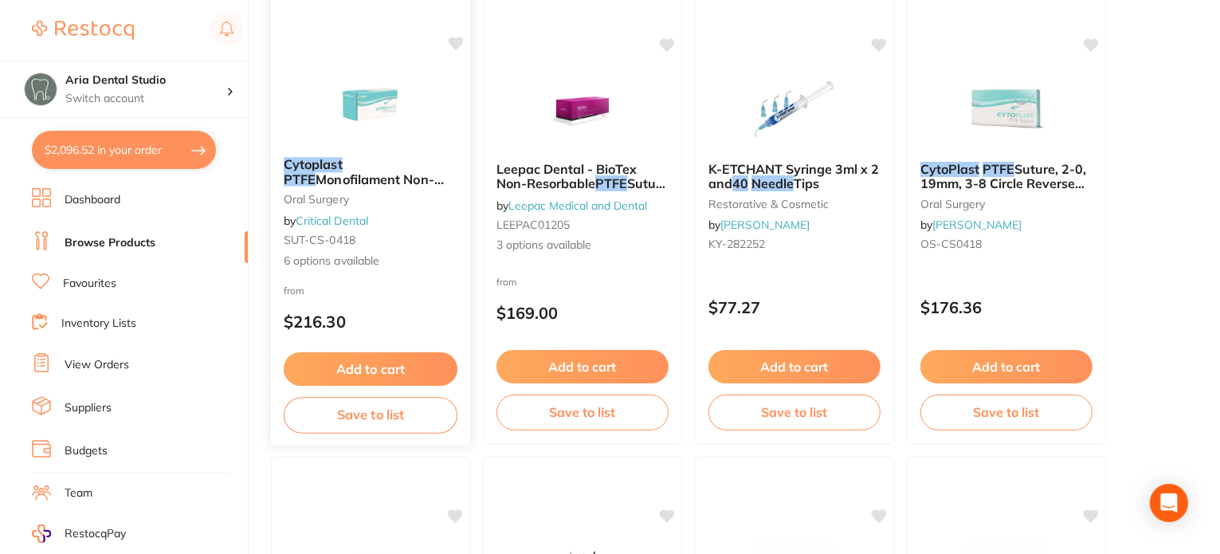
type input "cytoplast ptfe 3/8th needle 4.0"
click at [363, 114] on img at bounding box center [370, 104] width 104 height 81
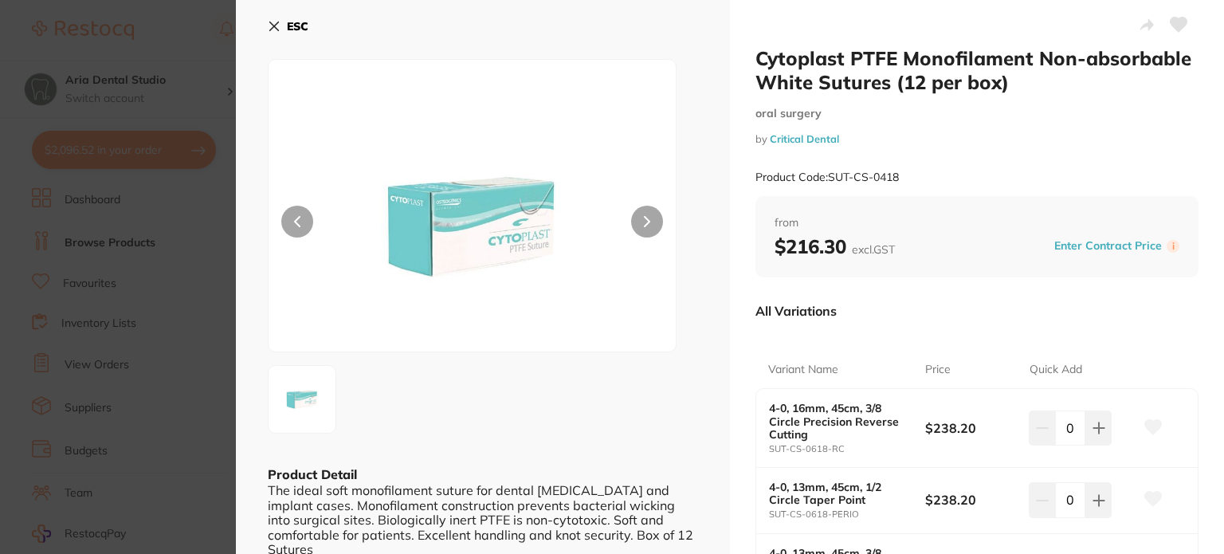
click at [280, 29] on icon at bounding box center [274, 26] width 13 height 13
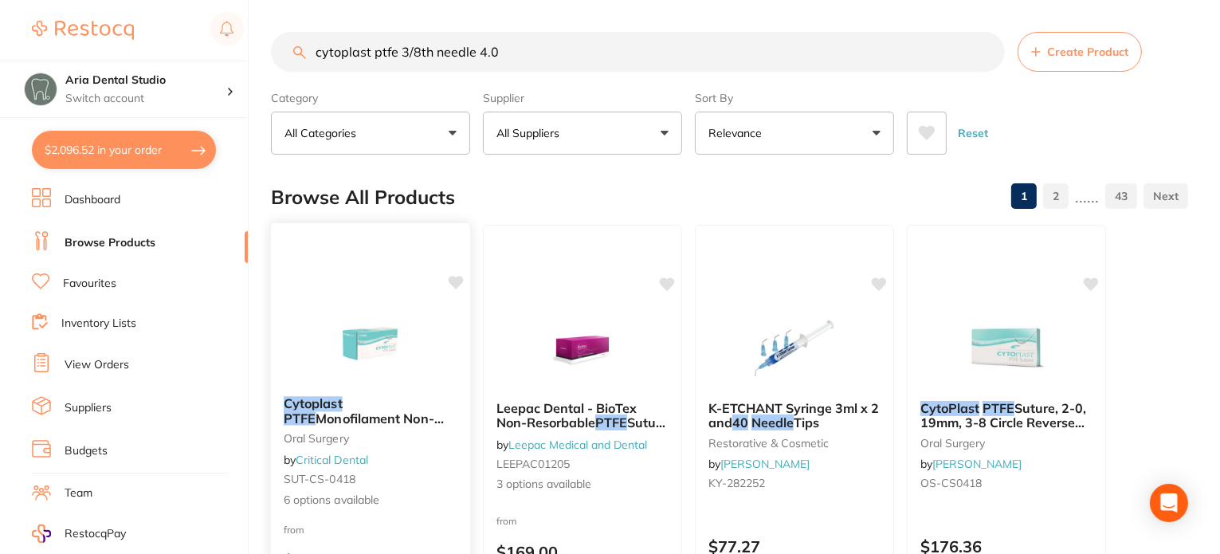
click at [410, 336] on img at bounding box center [370, 343] width 104 height 81
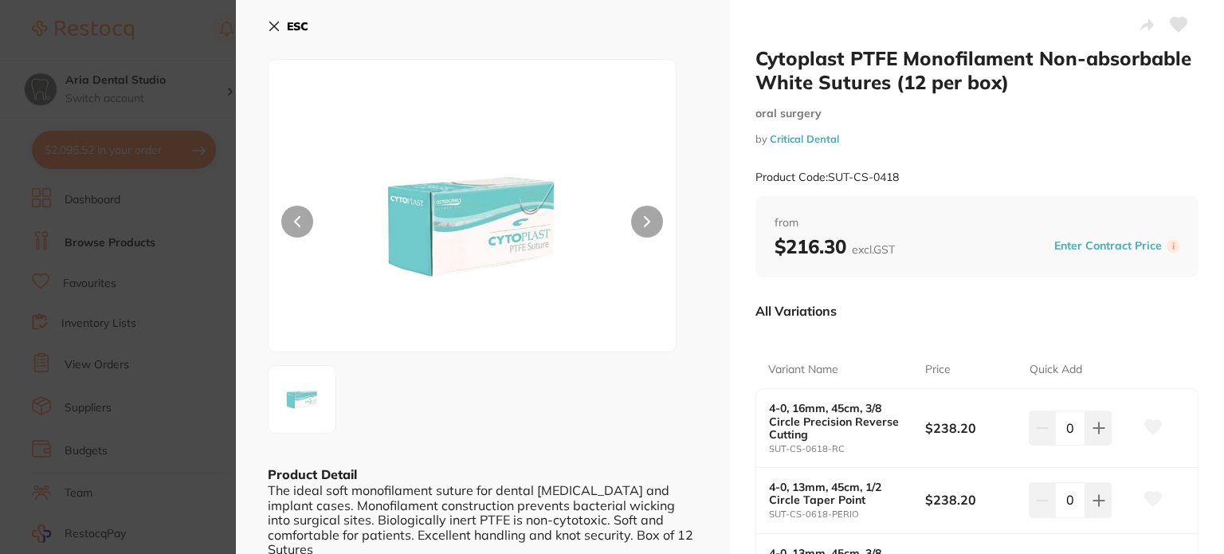
click at [274, 25] on icon at bounding box center [274, 26] width 13 height 13
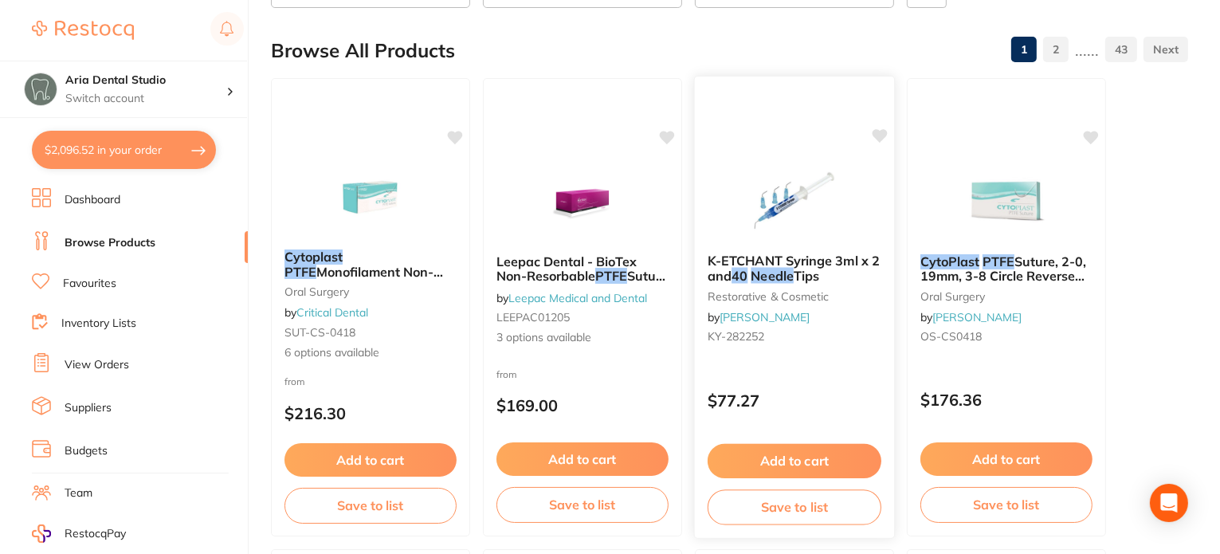
scroll to position [163, 0]
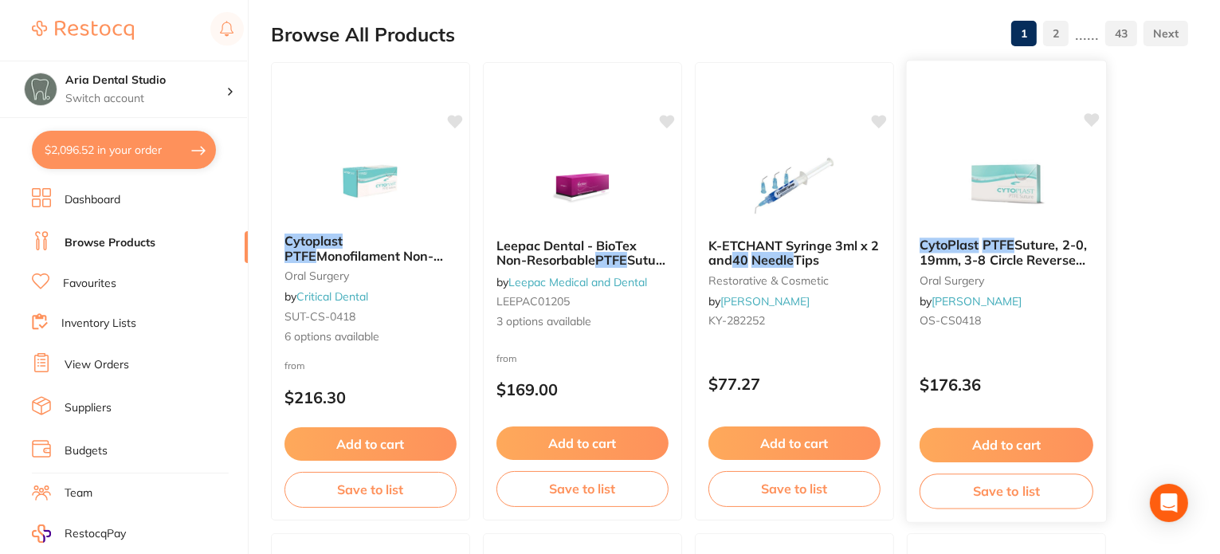
click at [1012, 173] on img at bounding box center [1006, 184] width 104 height 81
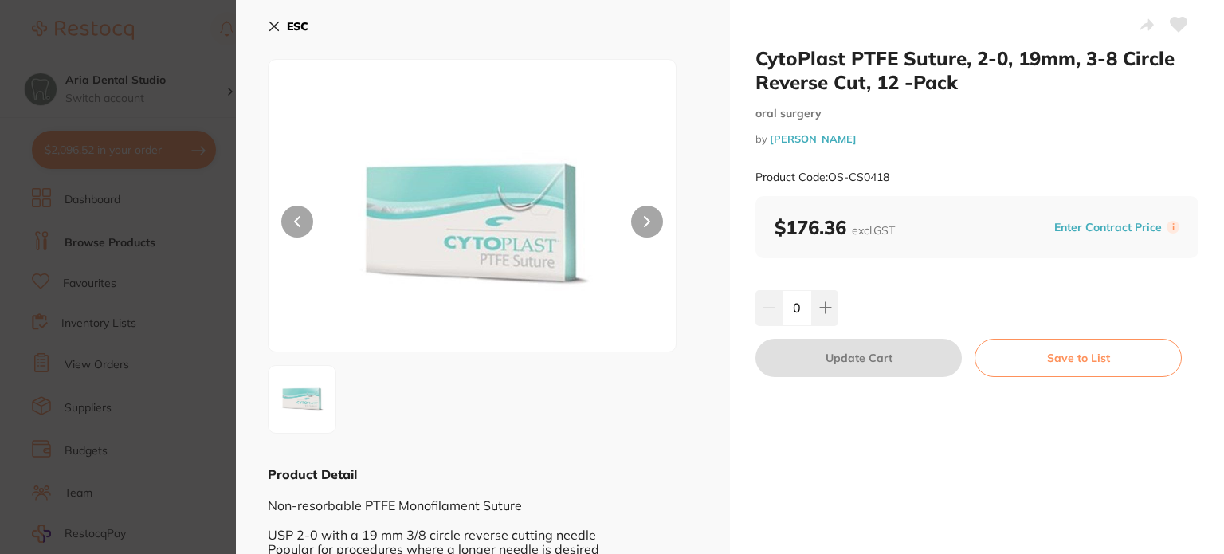
click at [277, 23] on icon at bounding box center [274, 26] width 9 height 9
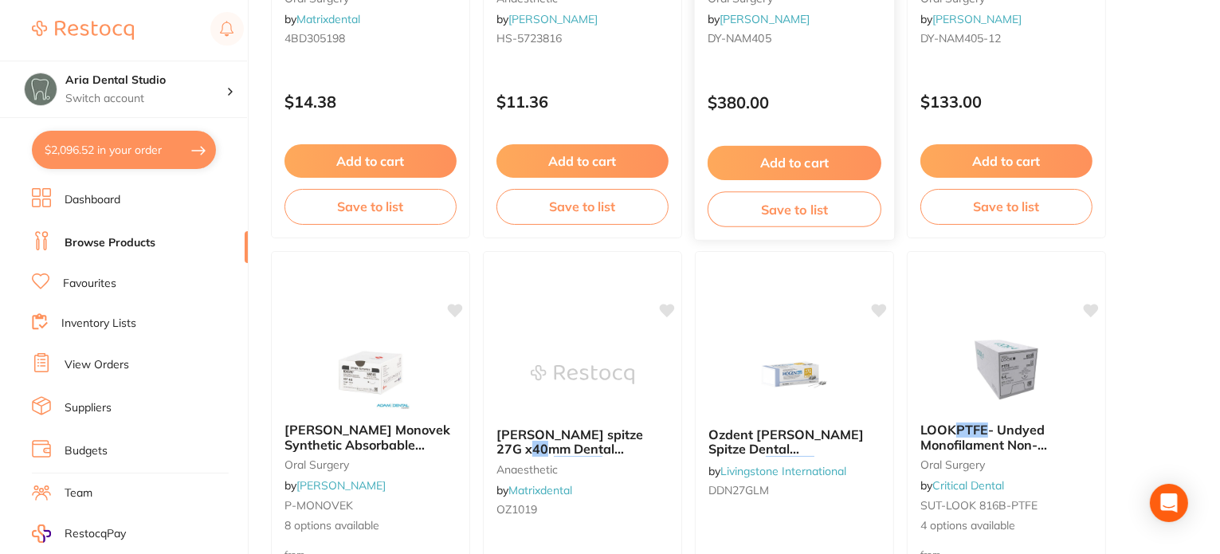
scroll to position [3431, 0]
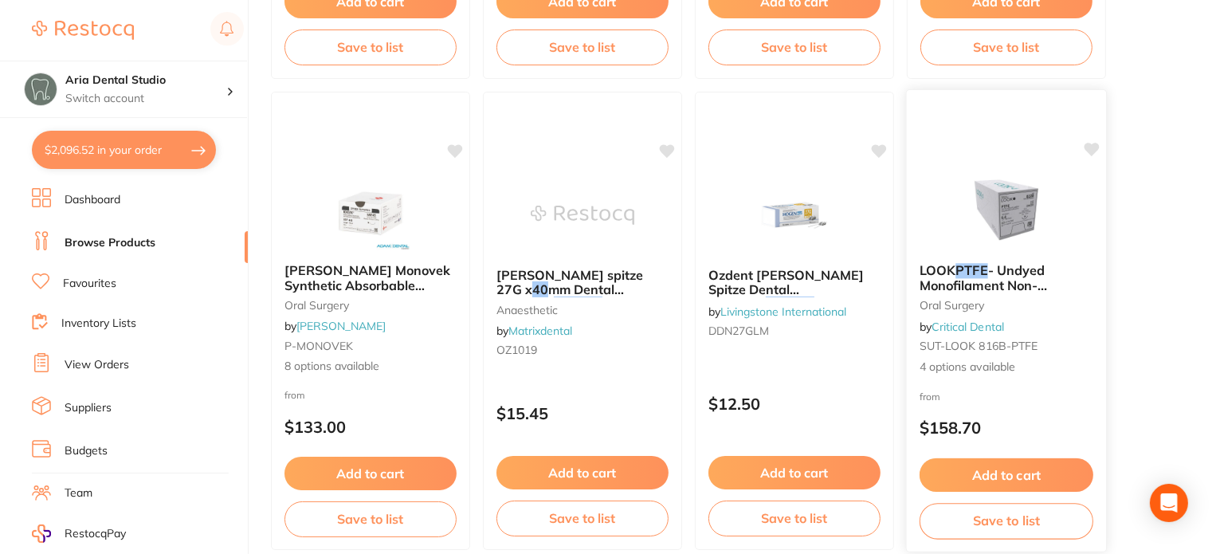
click at [1015, 206] on img at bounding box center [1006, 210] width 104 height 81
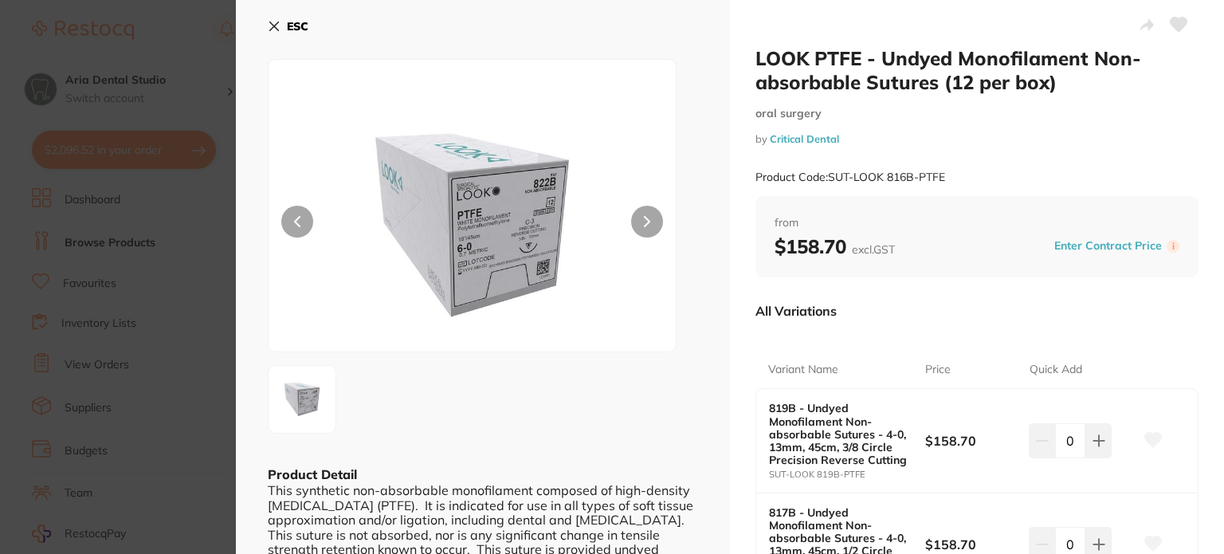
click at [281, 26] on button "ESC" at bounding box center [288, 26] width 41 height 27
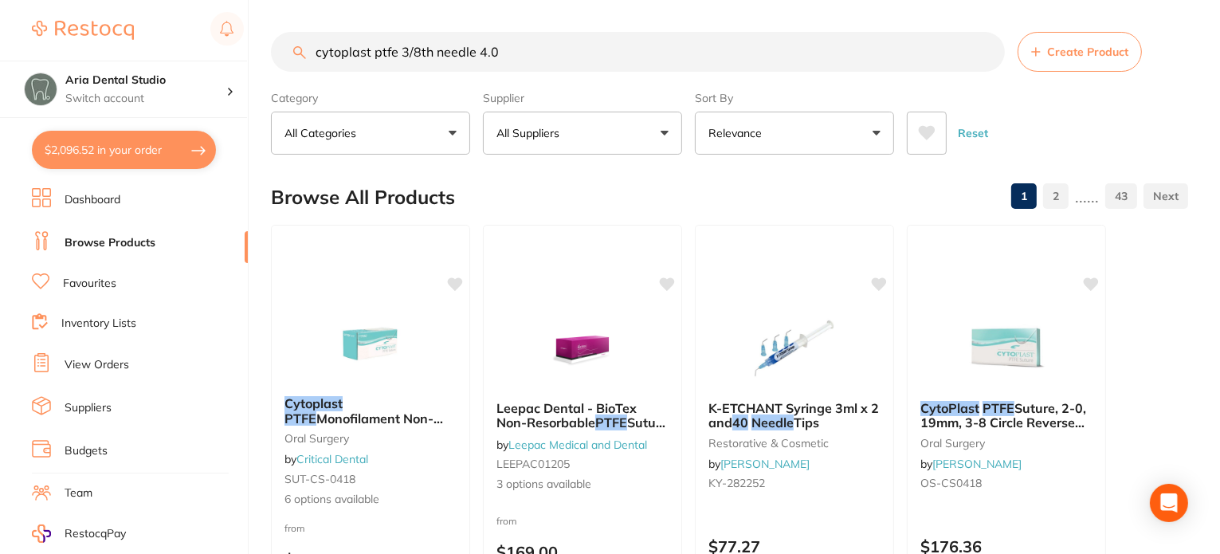
scroll to position [239, 0]
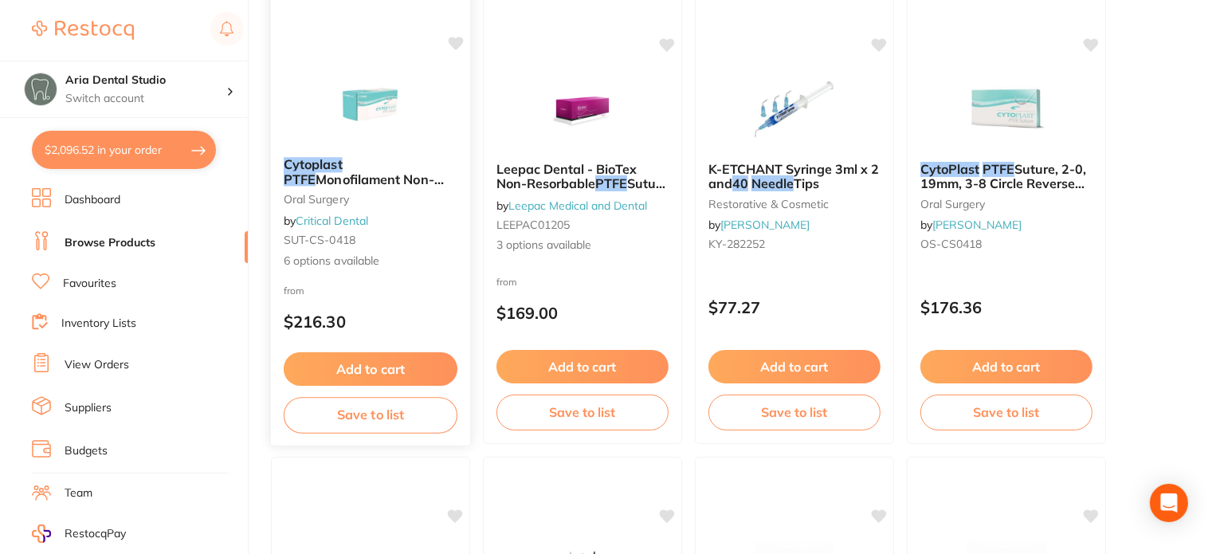
click at [341, 82] on img at bounding box center [370, 104] width 104 height 81
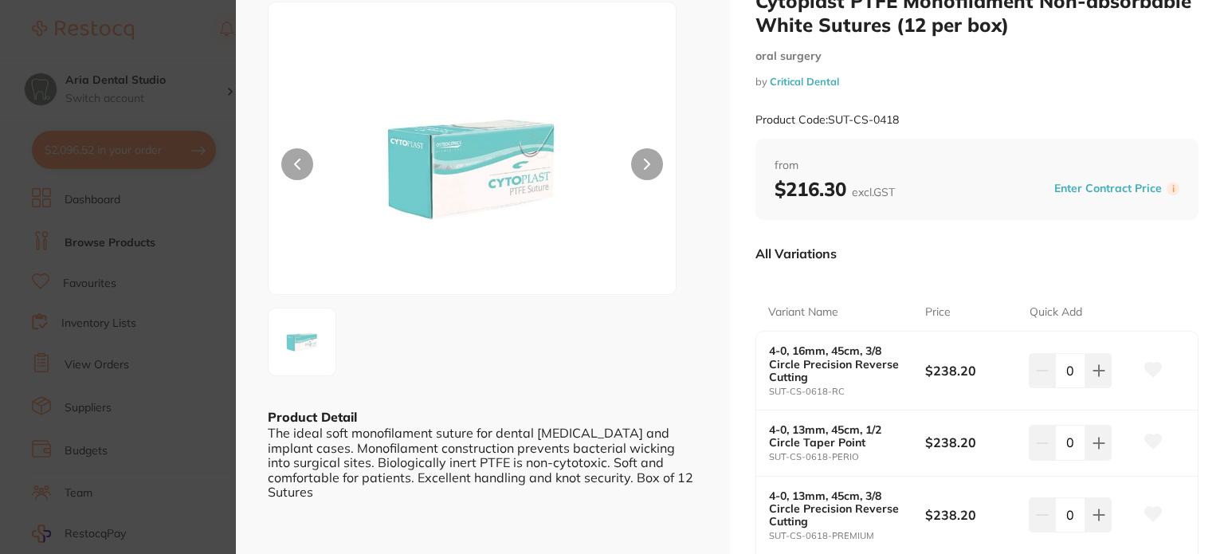
scroll to position [80, 0]
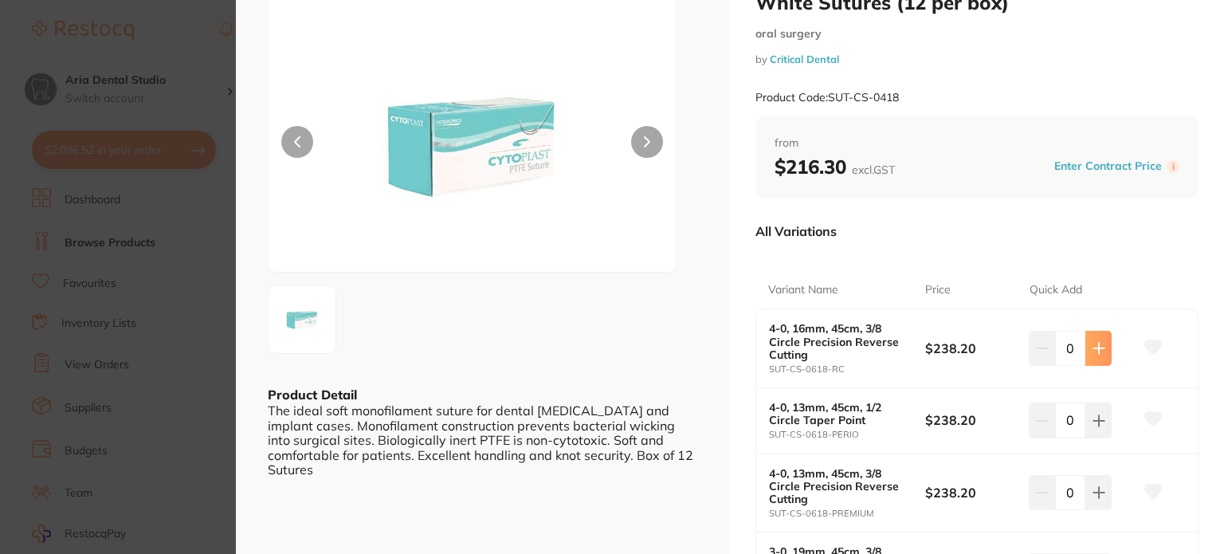
click at [1098, 353] on icon at bounding box center [1099, 348] width 13 height 13
type input "2"
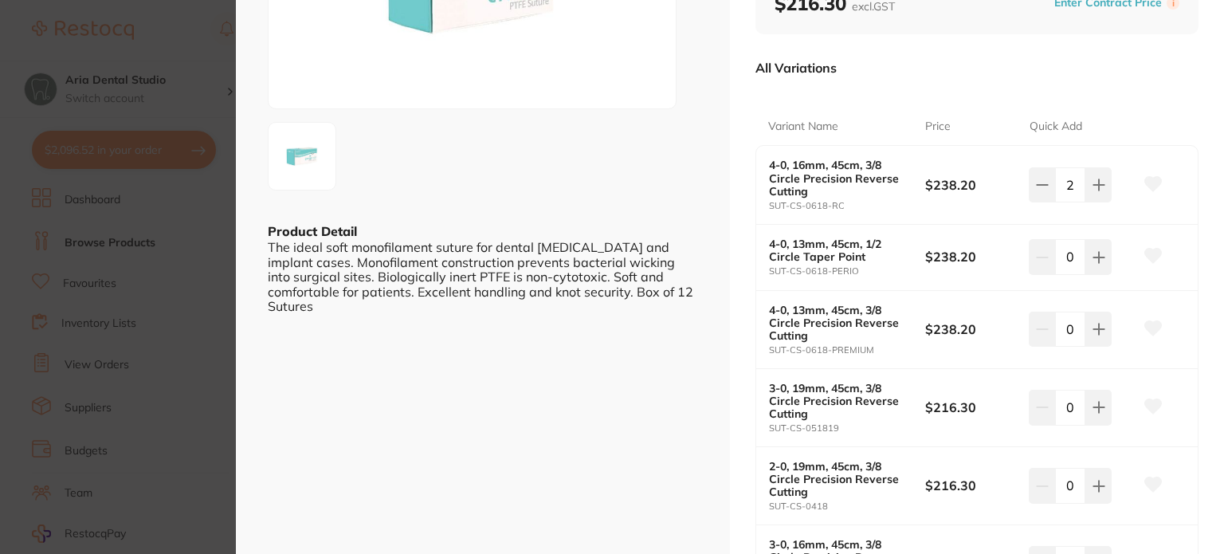
scroll to position [239, 0]
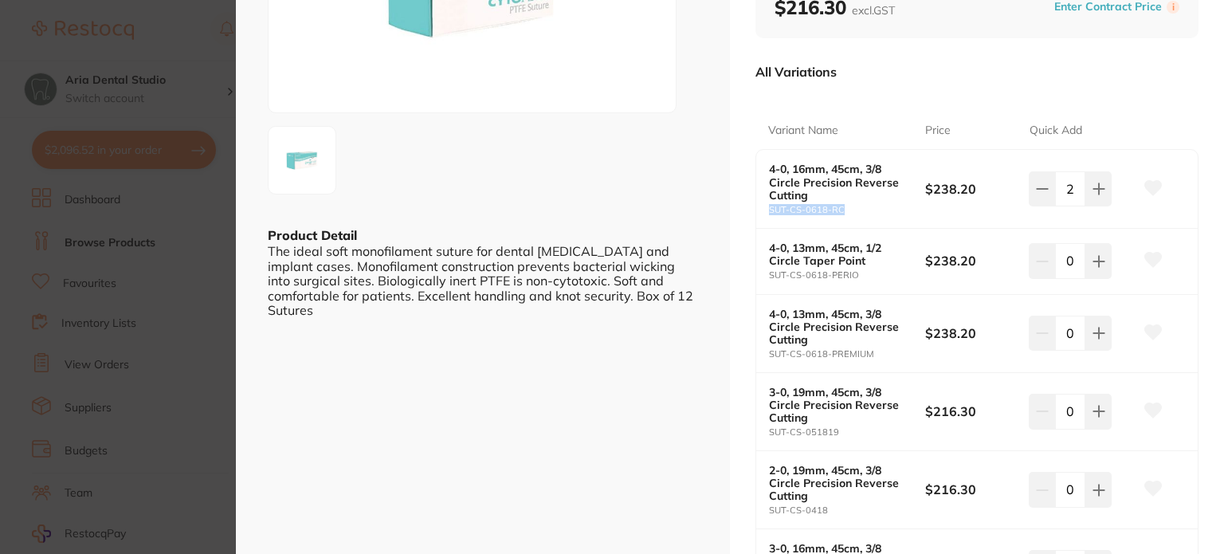
drag, startPoint x: 847, startPoint y: 206, endPoint x: 753, endPoint y: 214, distance: 94.4
click at [756, 214] on div "4-0, 16mm, 45cm, 3/8 Circle Precision Reverse Cutting SUT-CS-0618-RC $238.20 2 …" at bounding box center [977, 378] width 443 height 458
copy small "SUT-CS-0618-RC"
